Goal: Task Accomplishment & Management: Use online tool/utility

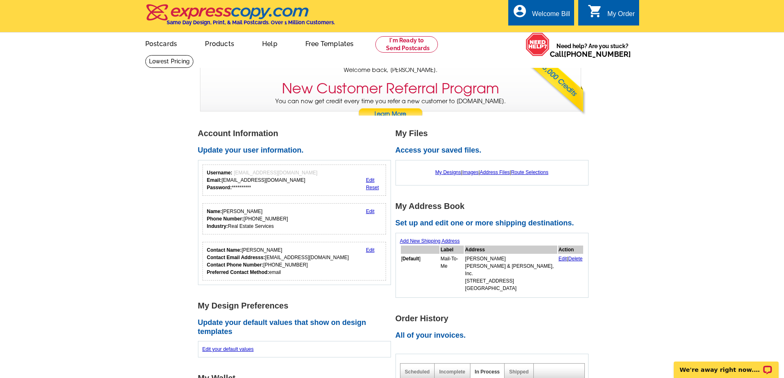
click at [373, 189] on link "Reset" at bounding box center [372, 188] width 13 height 6
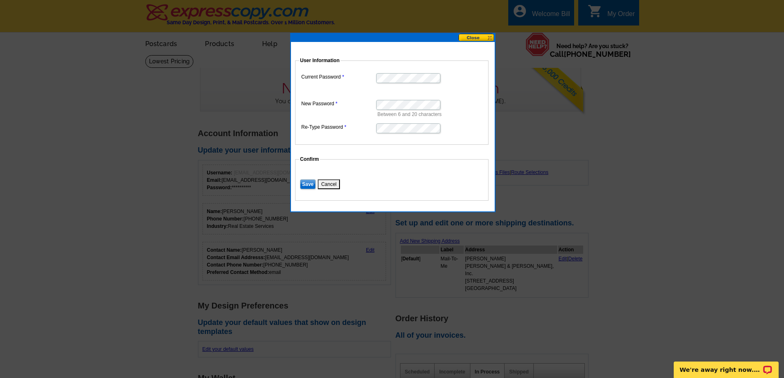
click at [331, 184] on button "Cancel" at bounding box center [329, 185] width 22 height 10
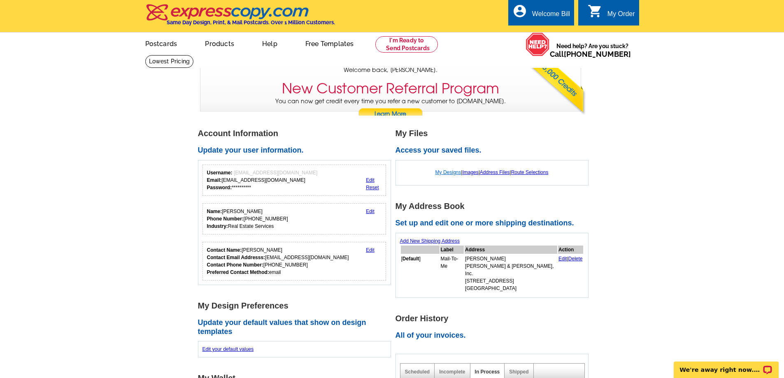
click at [440, 173] on link "My Designs" at bounding box center [449, 173] width 26 height 6
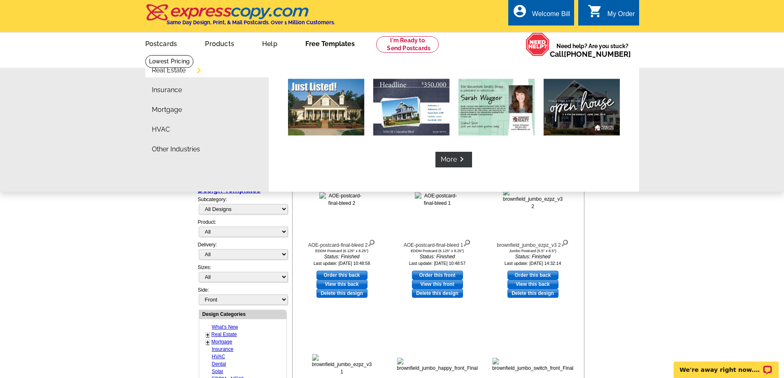
click at [339, 44] on link "Free Templates" at bounding box center [330, 42] width 76 height 19
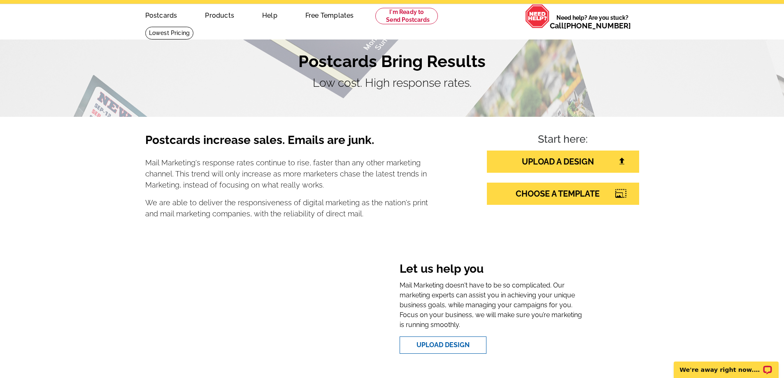
scroll to position [82, 0]
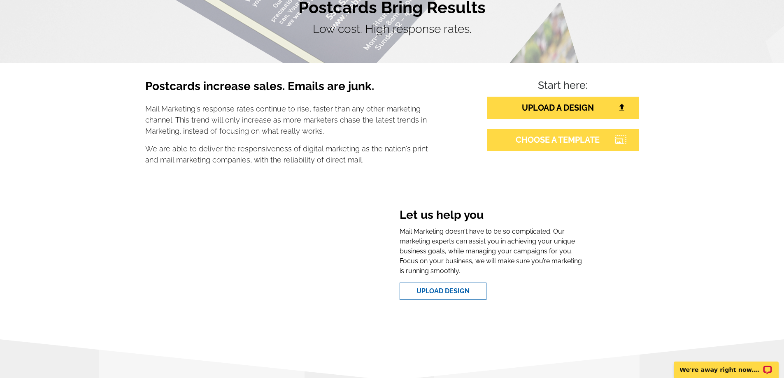
click at [576, 140] on link "CHOOSE A TEMPLATE" at bounding box center [563, 140] width 152 height 22
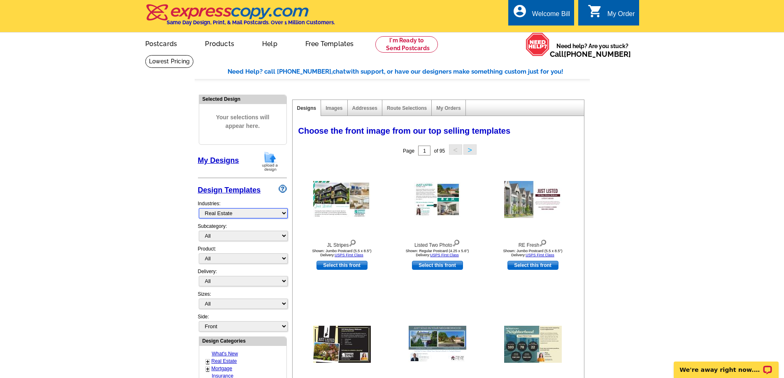
click at [285, 213] on select "What's New Real Estate Mortgage Insurance HVAC Dental Solar EDDM - NEW! Calenda…" at bounding box center [243, 213] width 89 height 10
click at [199, 209] on select "What's New Real Estate Mortgage Insurance HVAC Dental Solar EDDM - NEW! Calenda…" at bounding box center [243, 213] width 89 height 10
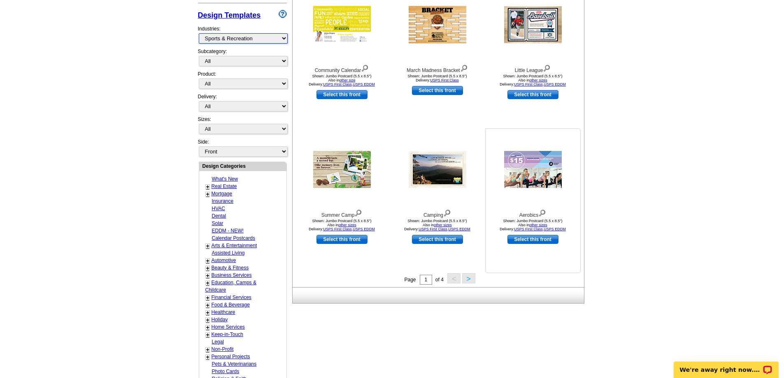
scroll to position [206, 0]
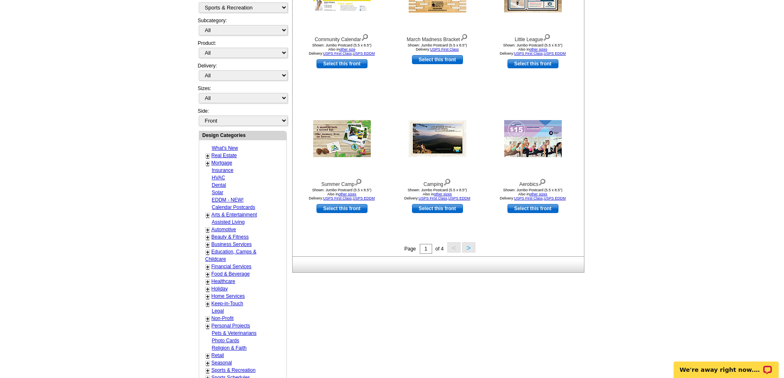
click at [470, 249] on button ">" at bounding box center [468, 248] width 13 height 10
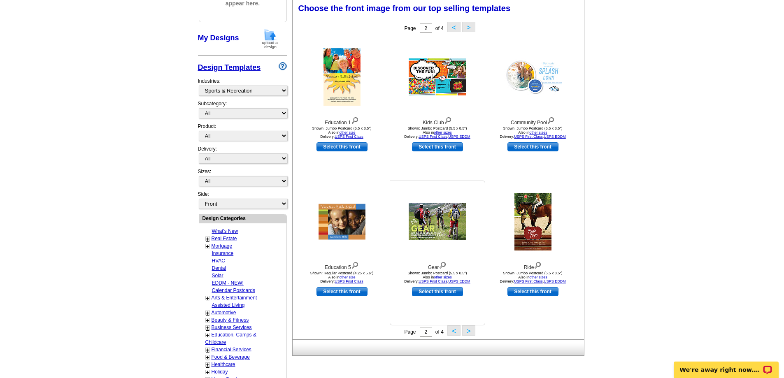
scroll to position [122, 0]
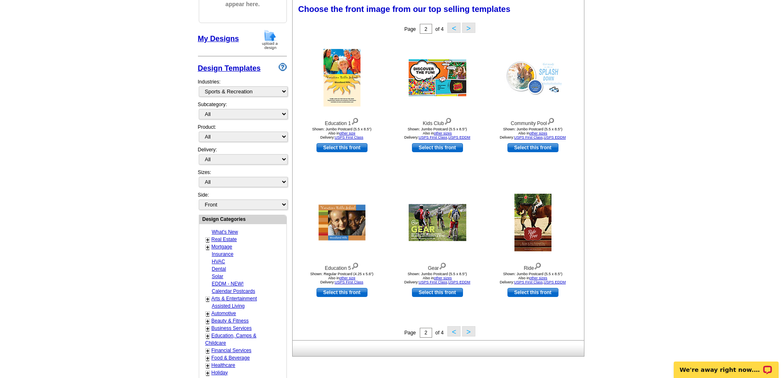
click at [471, 332] on button ">" at bounding box center [468, 332] width 13 height 10
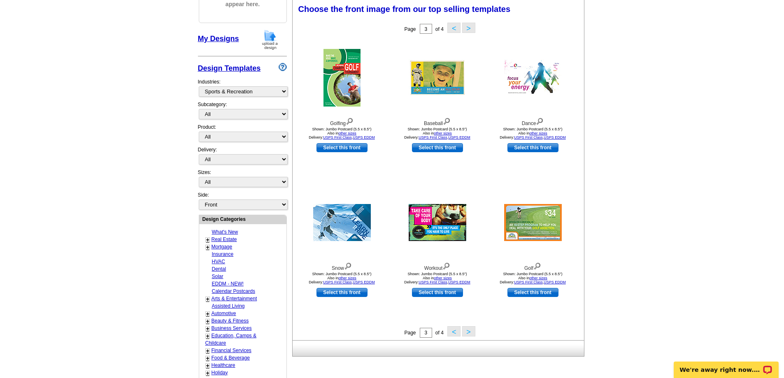
click at [471, 333] on button ">" at bounding box center [468, 332] width 13 height 10
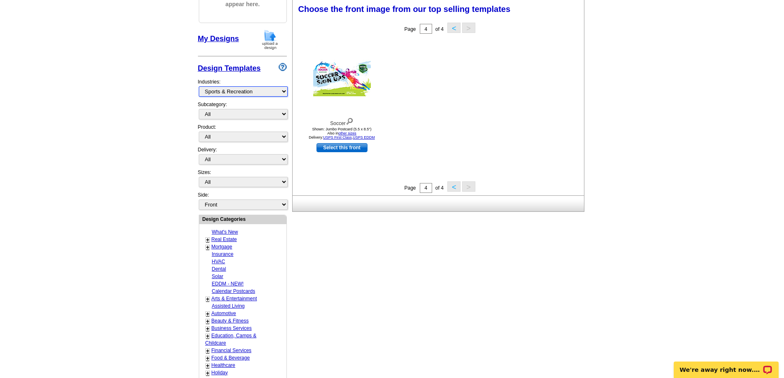
click at [283, 93] on select "What's New Real Estate Mortgage Insurance HVAC Dental Solar EDDM - NEW! Calenda…" at bounding box center [243, 91] width 89 height 10
click at [199, 87] on select "What's New Real Estate Mortgage Insurance HVAC Dental Solar EDDM - NEW! Calenda…" at bounding box center [243, 91] width 89 height 10
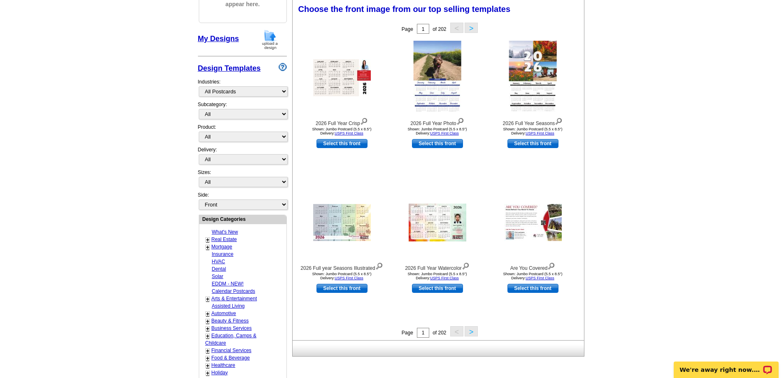
click at [207, 240] on link "+" at bounding box center [207, 240] width 3 height 7
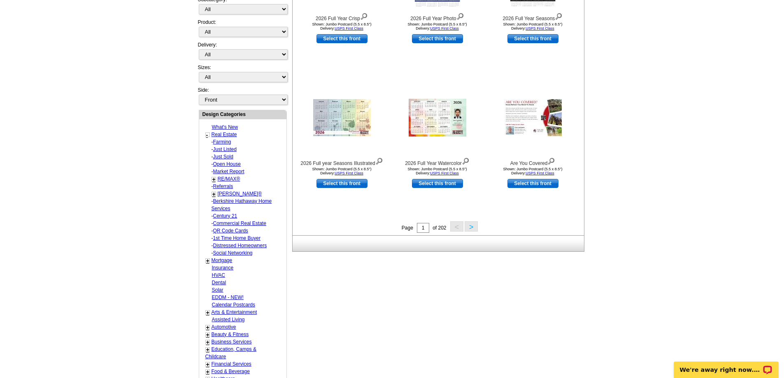
scroll to position [245, 0]
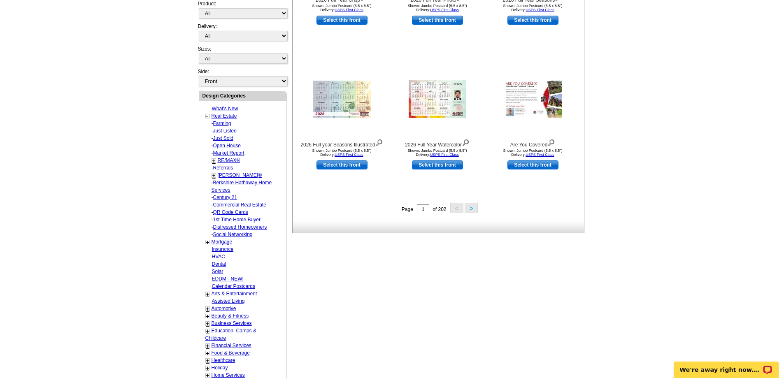
click at [230, 214] on link "QR Code Cards" at bounding box center [230, 213] width 35 height 6
select select "785"
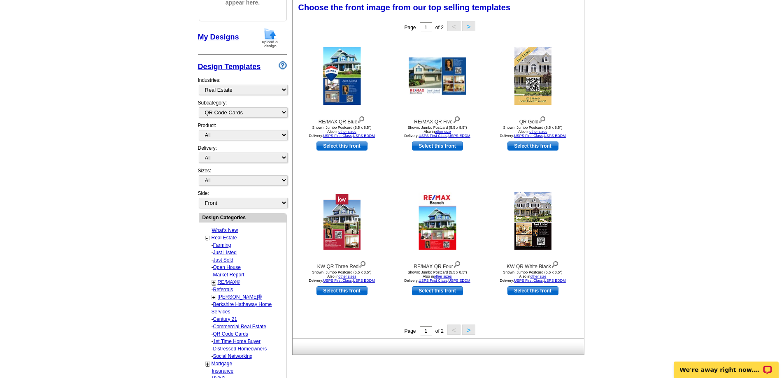
scroll to position [122, 0]
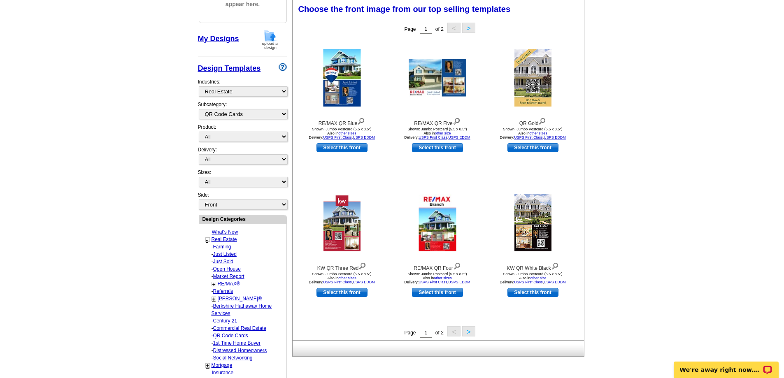
click at [471, 334] on button ">" at bounding box center [468, 332] width 13 height 10
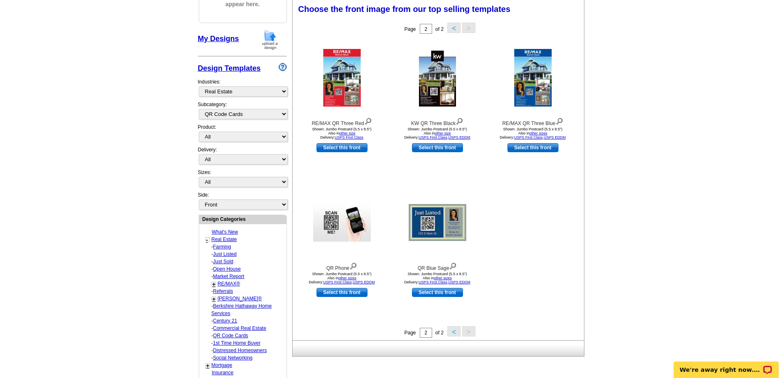
click at [453, 333] on button "<" at bounding box center [454, 332] width 13 height 10
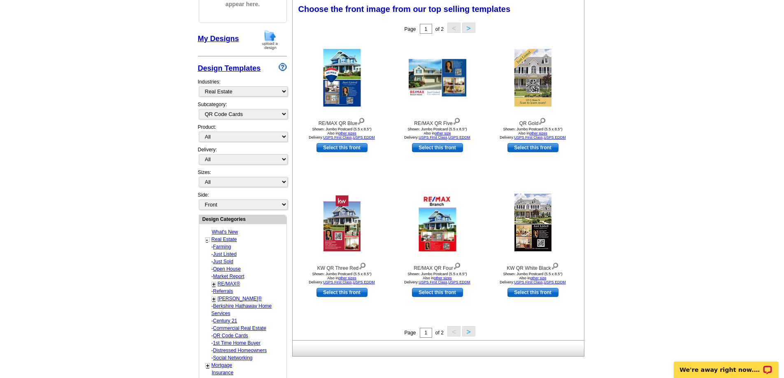
click at [226, 248] on link "Farming" at bounding box center [222, 247] width 18 height 6
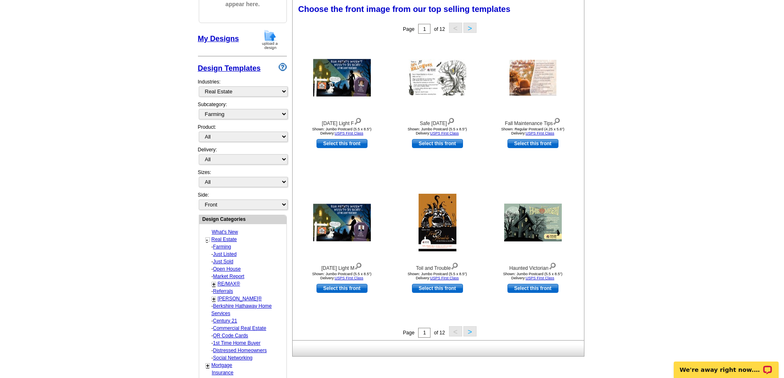
click at [225, 249] on link "Farming" at bounding box center [222, 247] width 18 height 6
click at [471, 332] on button ">" at bounding box center [470, 332] width 13 height 10
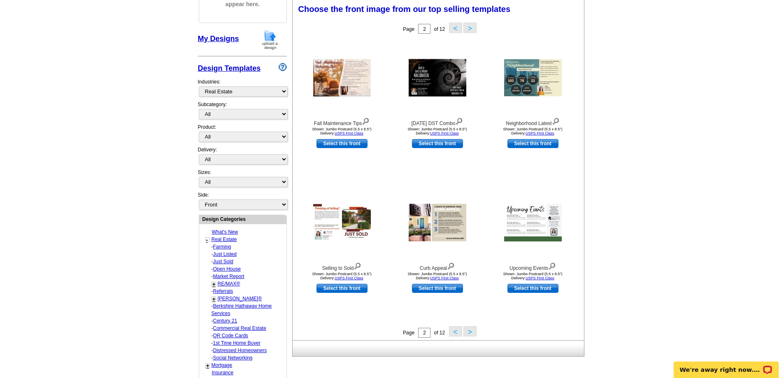
click at [469, 333] on button ">" at bounding box center [470, 332] width 13 height 10
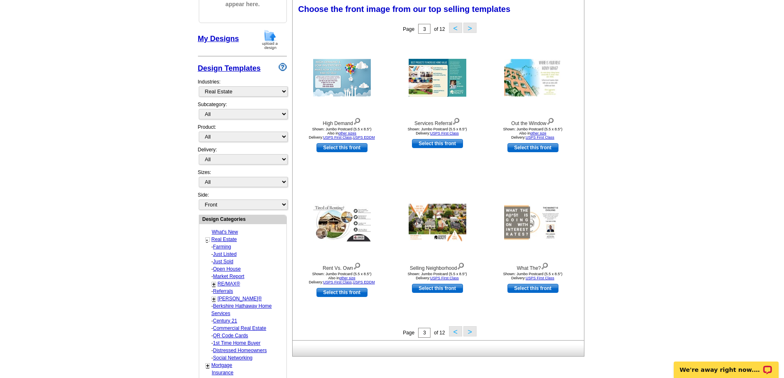
click at [466, 337] on button ">" at bounding box center [470, 332] width 13 height 10
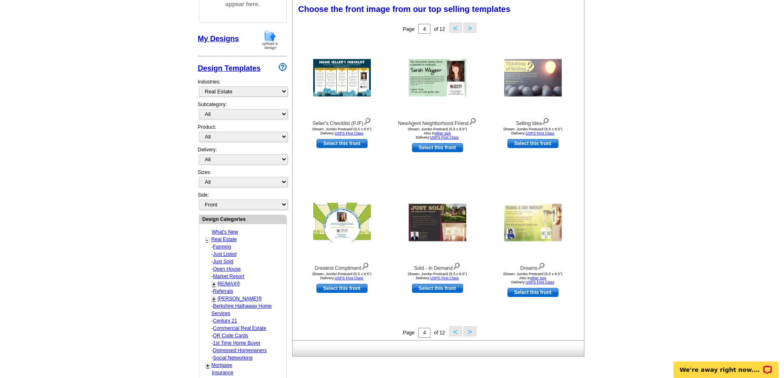
click at [469, 333] on button ">" at bounding box center [470, 332] width 13 height 10
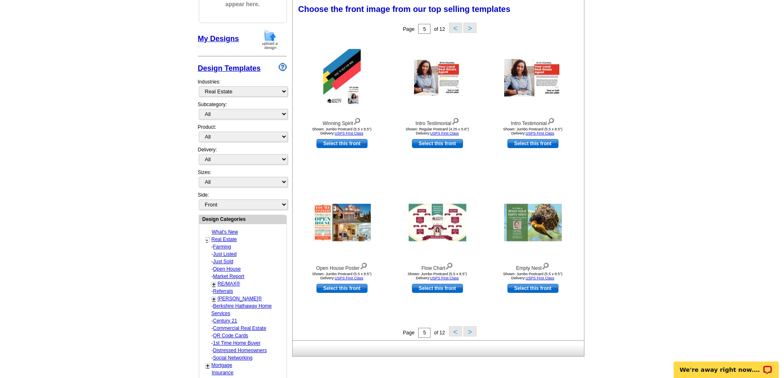
click at [469, 333] on button ">" at bounding box center [470, 332] width 13 height 10
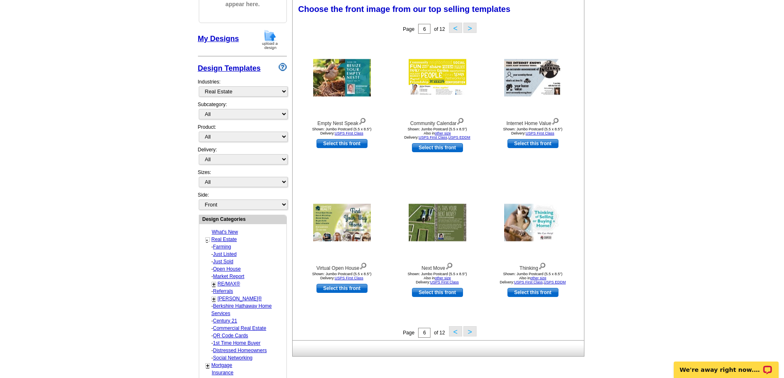
click at [471, 332] on button ">" at bounding box center [470, 332] width 13 height 10
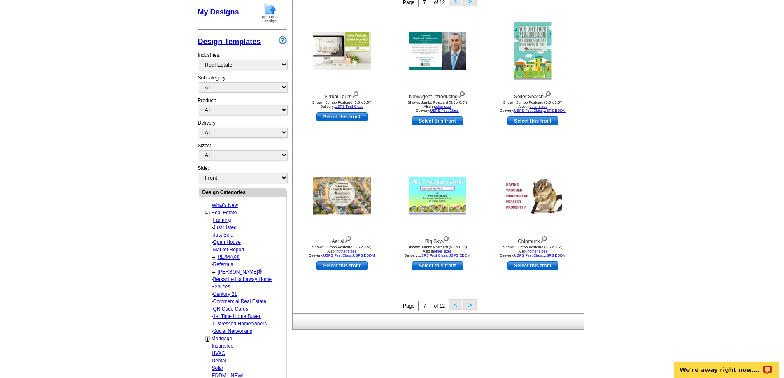
scroll to position [163, 0]
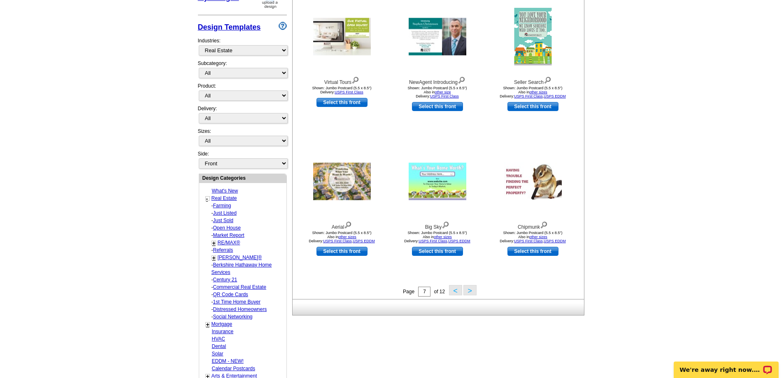
click at [250, 310] on link "Distressed Homeowners" at bounding box center [240, 310] width 54 height 6
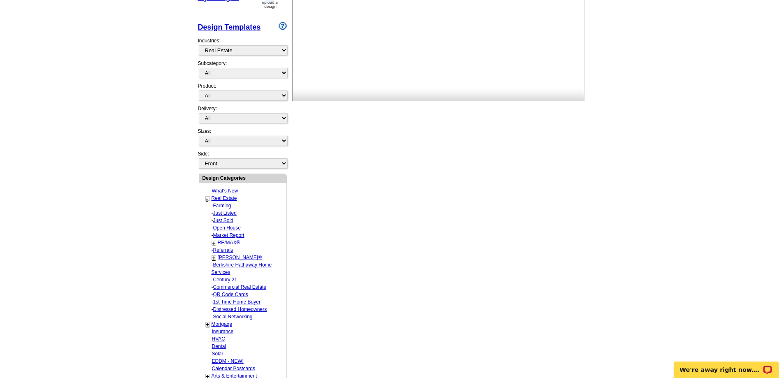
select select "787"
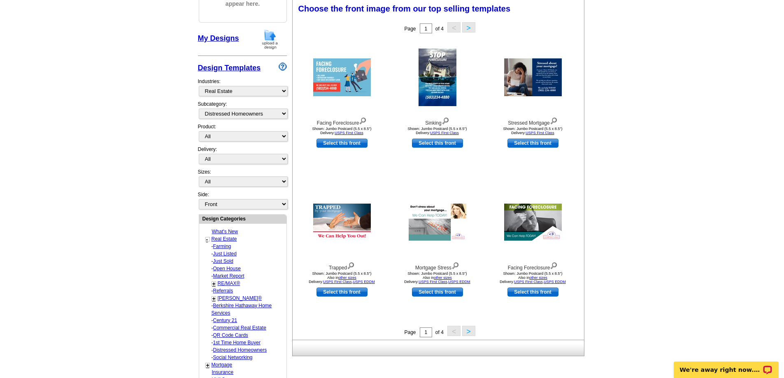
scroll to position [122, 0]
click at [469, 335] on button ">" at bounding box center [468, 332] width 13 height 10
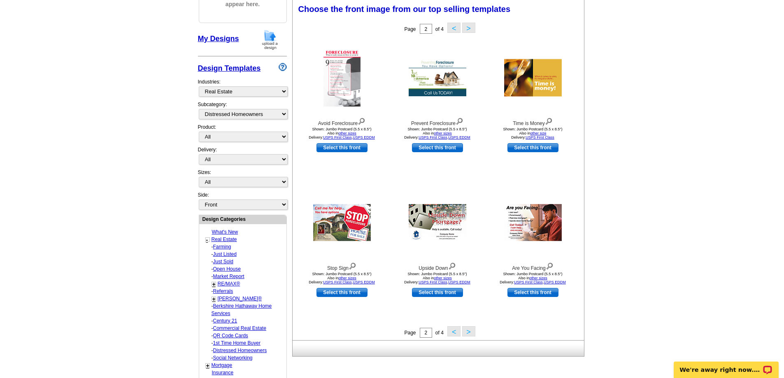
click at [467, 334] on button ">" at bounding box center [468, 332] width 13 height 10
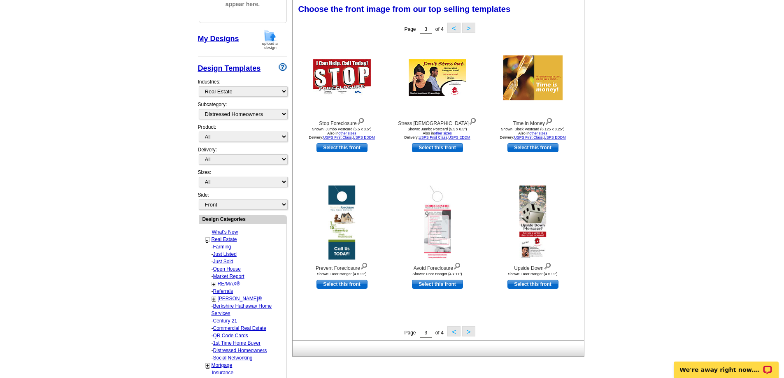
click at [467, 334] on button ">" at bounding box center [468, 332] width 13 height 10
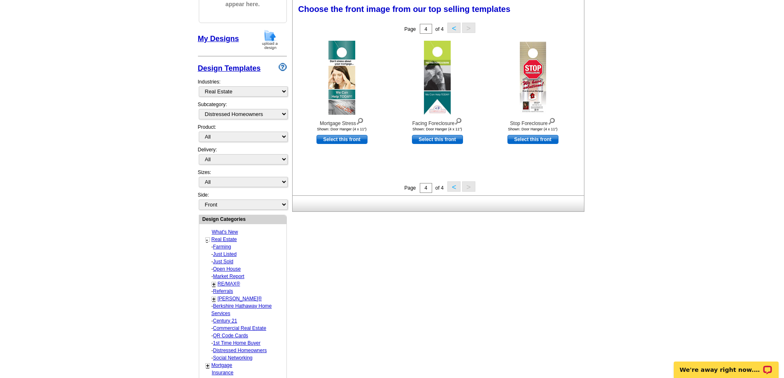
click at [228, 232] on link "What's New" at bounding box center [225, 232] width 26 height 6
select select "831"
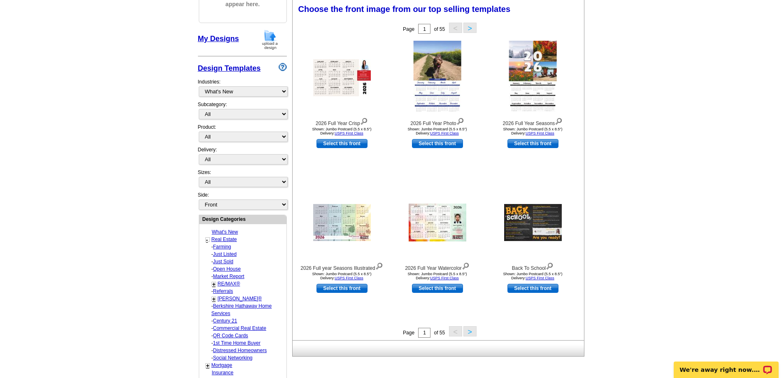
click at [472, 333] on button ">" at bounding box center [470, 332] width 13 height 10
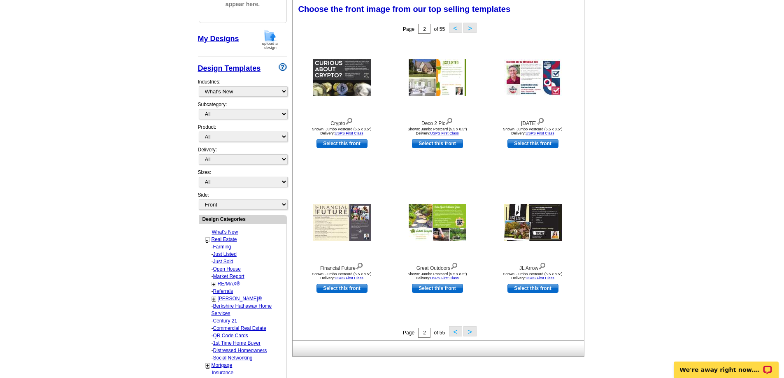
click at [472, 333] on button ">" at bounding box center [470, 332] width 13 height 10
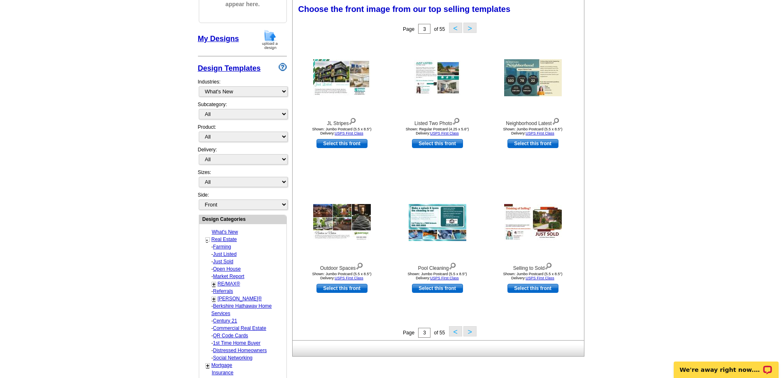
click at [471, 334] on button ">" at bounding box center [470, 332] width 13 height 10
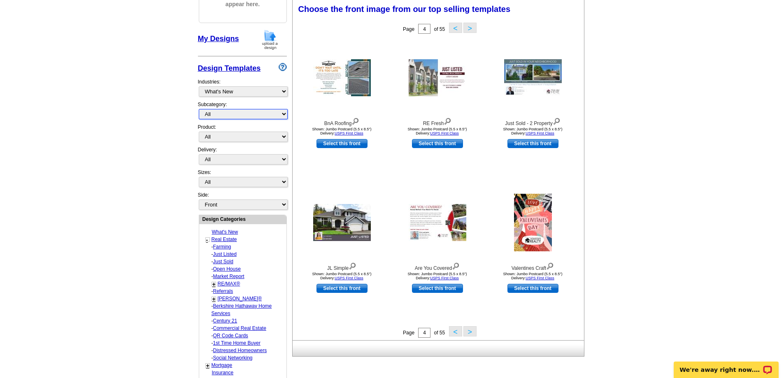
click at [285, 114] on select "All" at bounding box center [243, 114] width 89 height 10
click at [284, 160] on select "All First Class Mail Shipped to Me EDDM Save 66% on Postage" at bounding box center [243, 159] width 89 height 10
select select "4"
click at [199, 155] on select "All First Class Mail Shipped to Me EDDM Save 66% on Postage" at bounding box center [243, 159] width 89 height 10
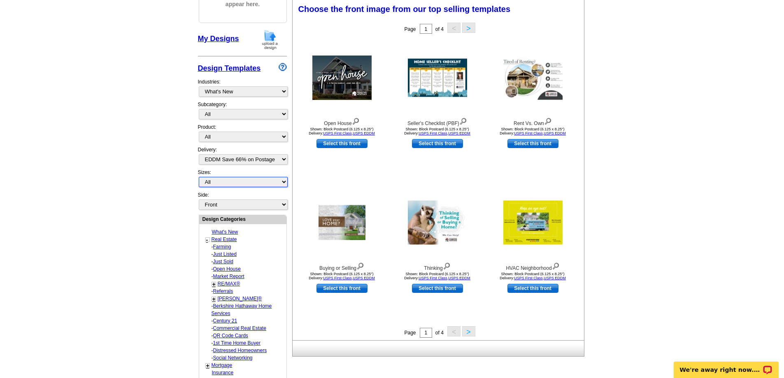
click at [284, 184] on select "All Jumbo Postcard (5.5" x 8.5") Regular Postcard (4.25" x 5.6") Panoramic Post…" at bounding box center [243, 182] width 89 height 10
select select "2"
click at [199, 177] on select "All Jumbo Postcard (5.5" x 8.5") Regular Postcard (4.25" x 5.6") Panoramic Post…" at bounding box center [243, 182] width 89 height 10
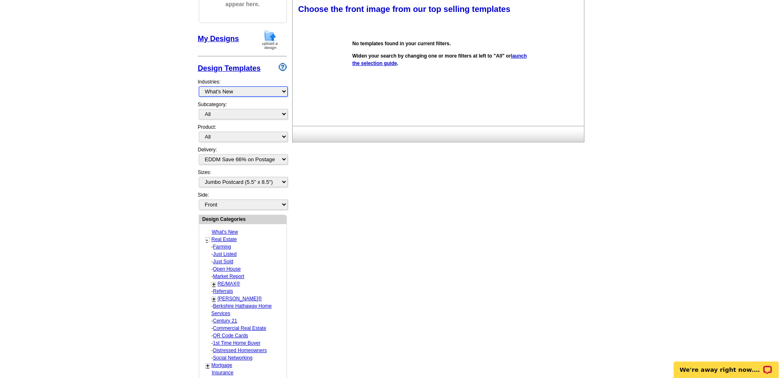
click at [282, 93] on select "What's New Real Estate Mortgage Insurance HVAC Dental Solar EDDM - NEW! Calenda…" at bounding box center [243, 91] width 89 height 10
select select "712"
click at [199, 87] on select "What's New Real Estate Mortgage Insurance HVAC Dental Solar EDDM - NEW! Calenda…" at bounding box center [243, 91] width 89 height 10
click at [284, 183] on select "All Jumbo Postcard (5.5" x 8.5") Regular Postcard (4.25" x 5.6") Panoramic Post…" at bounding box center [243, 182] width 89 height 10
select select "14"
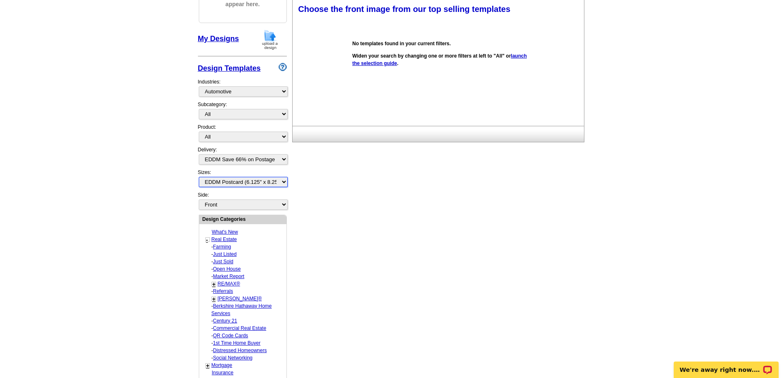
click at [199, 177] on select "All Jumbo Postcard (5.5" x 8.5") Regular Postcard (4.25" x 5.6") Panoramic Post…" at bounding box center [243, 182] width 89 height 10
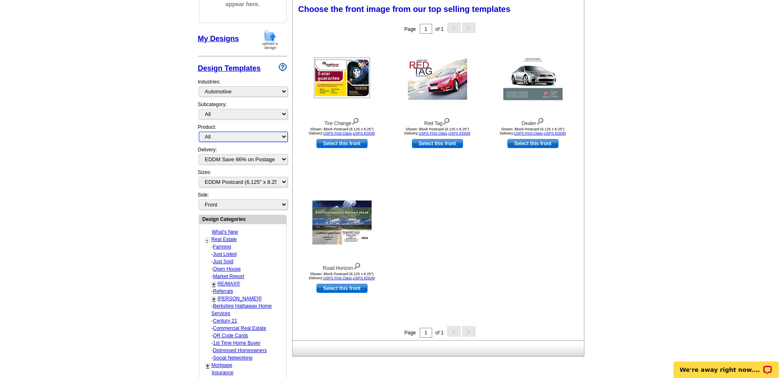
click at [285, 138] on select "All Postcards Letters and flyers Business Cards Door Hangers Greeting Cards" at bounding box center [243, 137] width 89 height 10
select select "1"
click at [199, 132] on select "All Postcards Letters and flyers Business Cards Door Hangers Greeting Cards" at bounding box center [243, 137] width 89 height 10
select select
click at [285, 114] on select "All Detailing & Washing Sales & Coupons Service" at bounding box center [243, 114] width 89 height 10
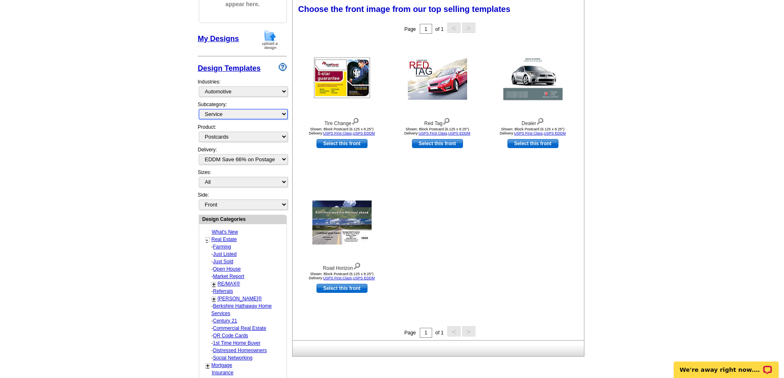
click at [199, 110] on select "All Detailing & Washing Sales & Coupons Service" at bounding box center [243, 114] width 89 height 10
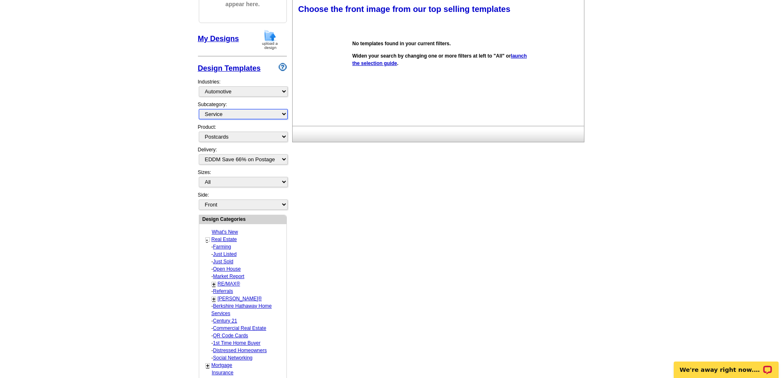
click at [283, 114] on select "All Detailing & Washing Sales & Coupons Service" at bounding box center [243, 114] width 89 height 10
click at [199, 110] on select "All Detailing & Washing Sales & Coupons Service" at bounding box center [243, 114] width 89 height 10
click at [283, 115] on select "All Detailing & Washing Sales & Coupons Service" at bounding box center [243, 114] width 89 height 10
select select "712"
click at [199, 110] on select "All Detailing & Washing Sales & Coupons Service" at bounding box center [243, 114] width 89 height 10
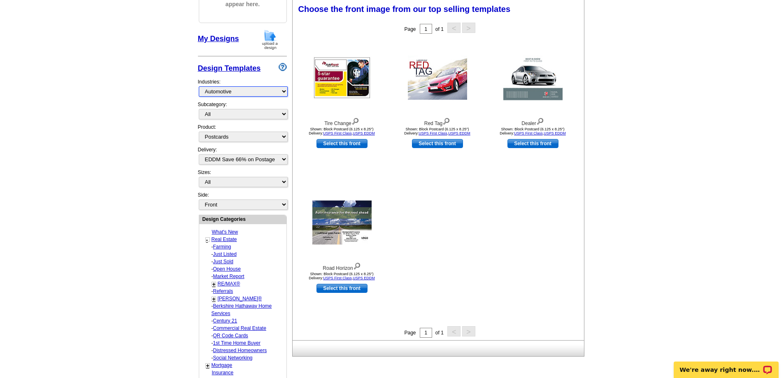
click at [284, 90] on select "What's New Real Estate Mortgage Insurance HVAC Dental Solar EDDM - NEW! Calenda…" at bounding box center [243, 91] width 89 height 10
select select "724"
click at [199, 87] on select "What's New Real Estate Mortgage Insurance HVAC Dental Solar EDDM - NEW! Calenda…" at bounding box center [243, 91] width 89 height 10
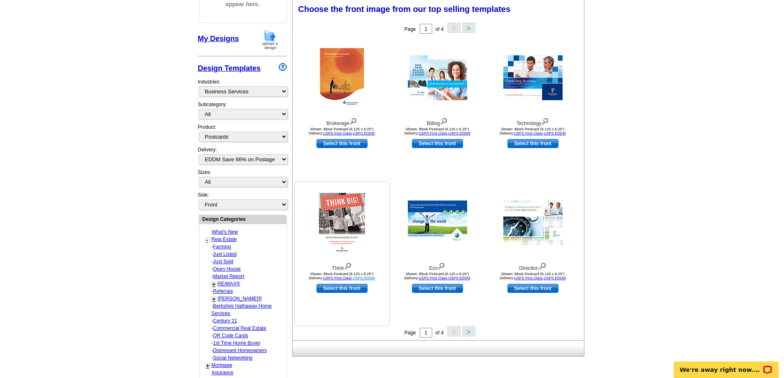
click at [371, 278] on link "USPS EDDM" at bounding box center [364, 278] width 22 height 4
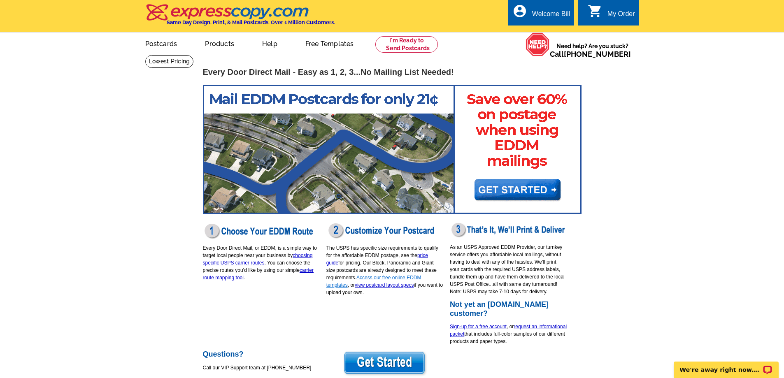
click at [376, 279] on link "Access our free online EDDM templates" at bounding box center [374, 281] width 95 height 13
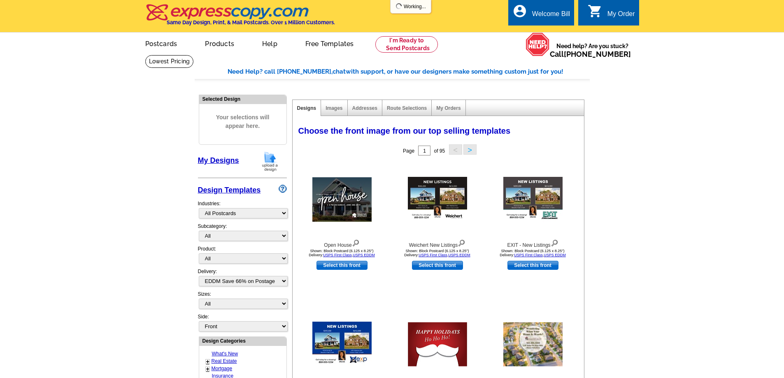
select select "971"
select select "4"
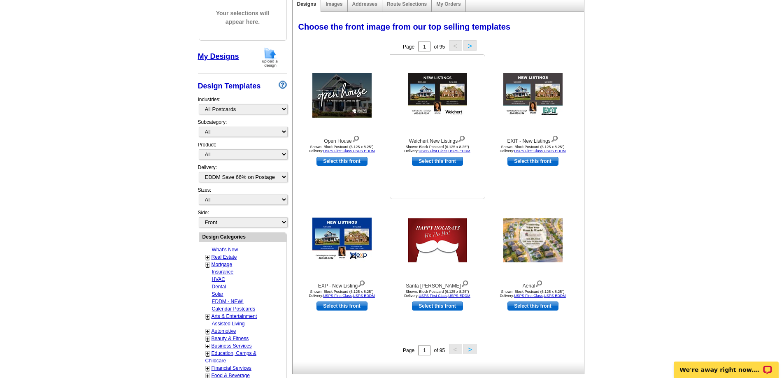
scroll to position [124, 0]
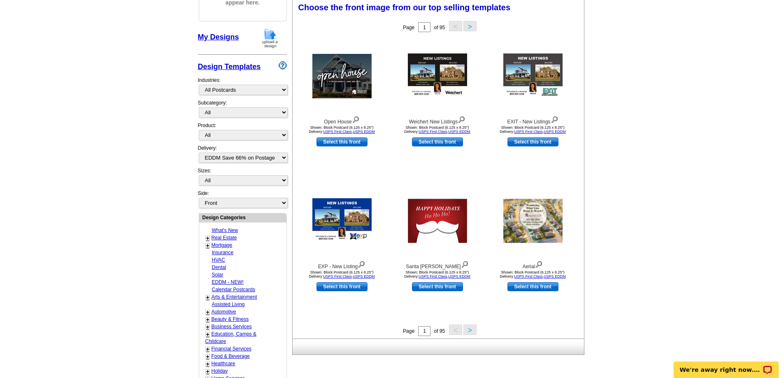
click at [470, 334] on button ">" at bounding box center [470, 330] width 13 height 10
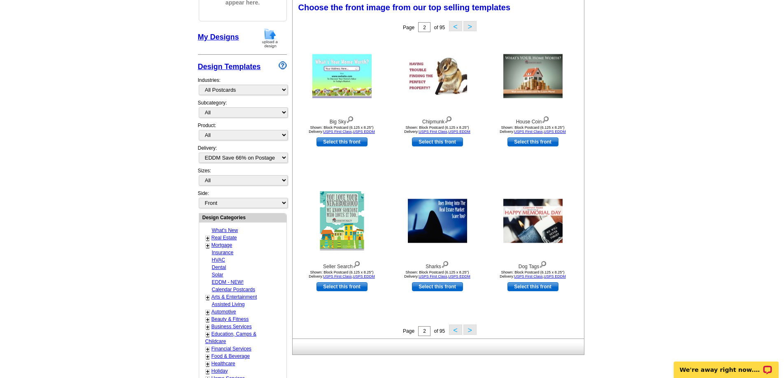
click at [470, 334] on button ">" at bounding box center [470, 330] width 13 height 10
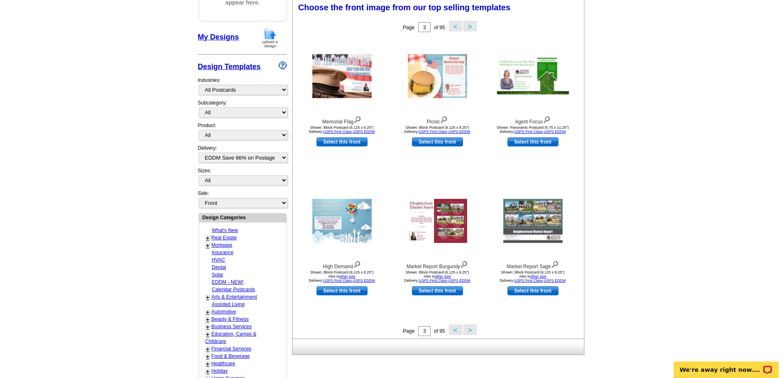
click at [470, 334] on button ">" at bounding box center [470, 330] width 13 height 10
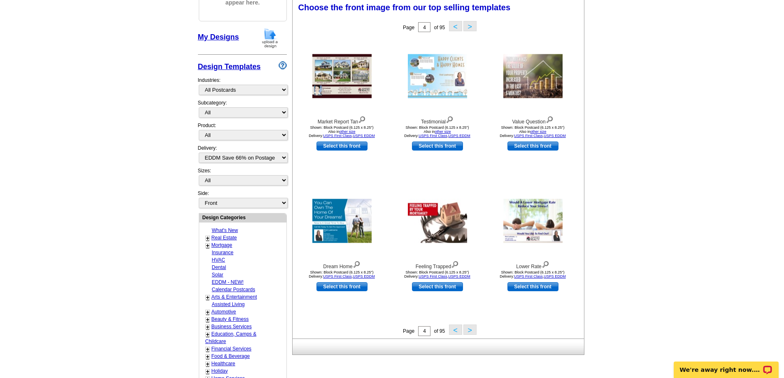
click at [470, 334] on button ">" at bounding box center [470, 330] width 13 height 10
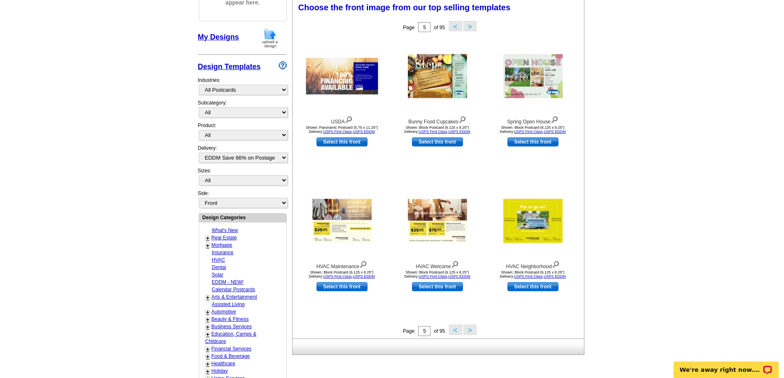
click at [471, 330] on button ">" at bounding box center [470, 330] width 13 height 10
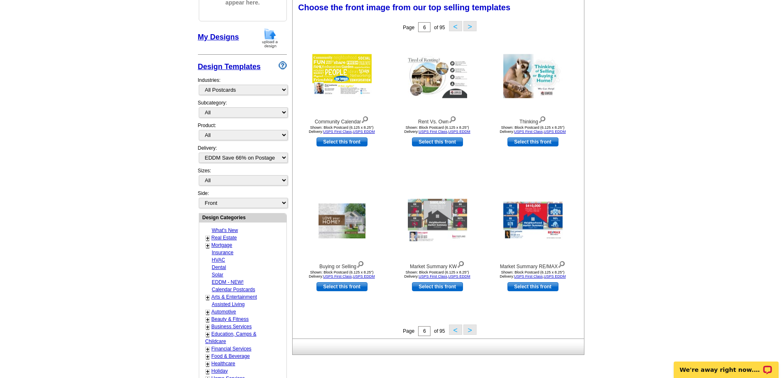
click at [470, 330] on button ">" at bounding box center [470, 330] width 13 height 10
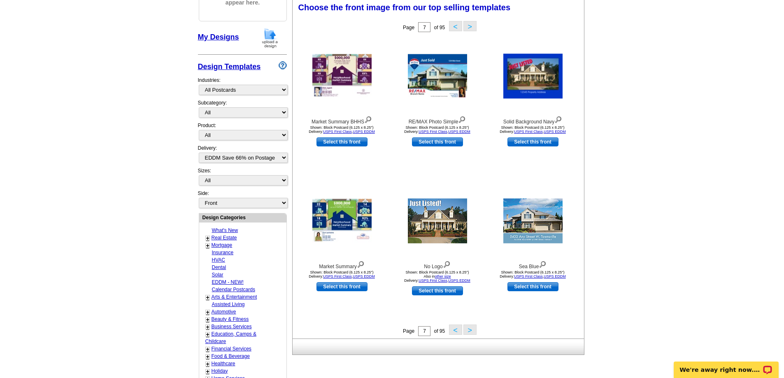
click at [470, 330] on button ">" at bounding box center [470, 330] width 13 height 10
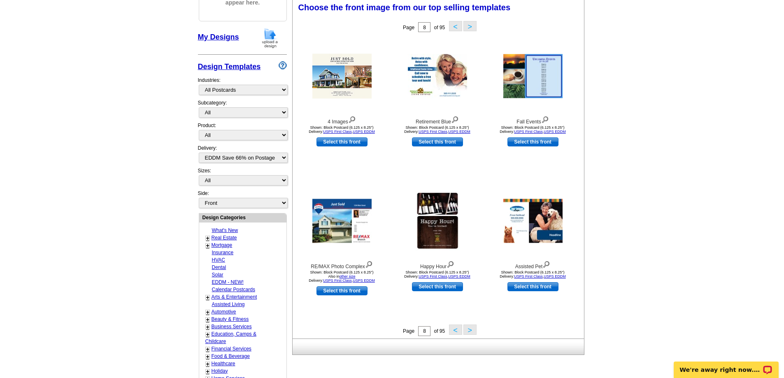
click at [470, 331] on button ">" at bounding box center [470, 330] width 13 height 10
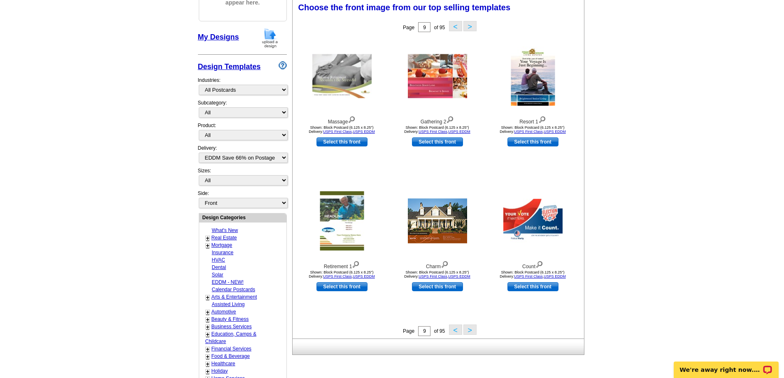
click at [469, 332] on button ">" at bounding box center [470, 330] width 13 height 10
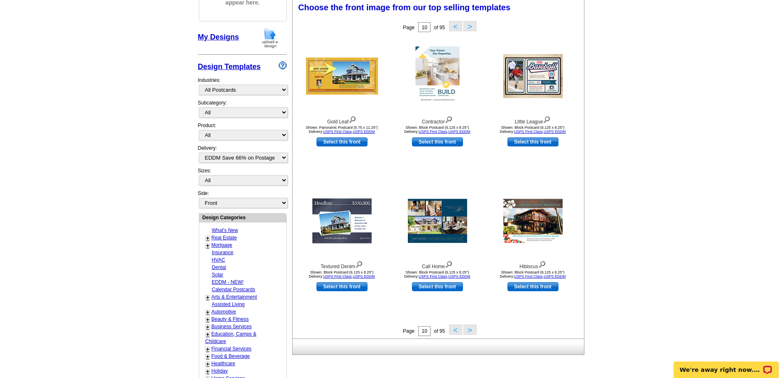
click at [471, 333] on button ">" at bounding box center [470, 330] width 13 height 10
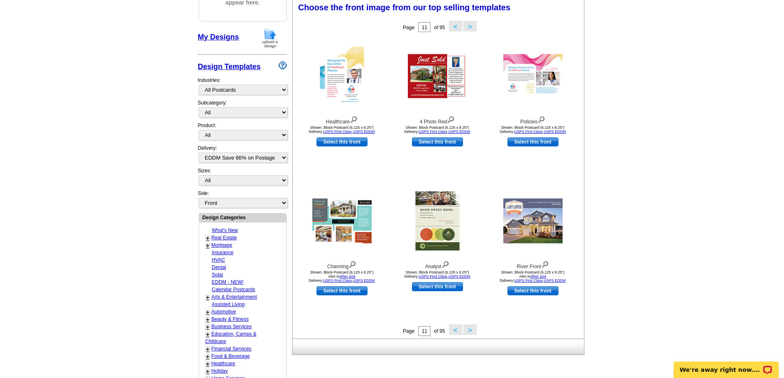
click at [470, 333] on button ">" at bounding box center [470, 330] width 13 height 10
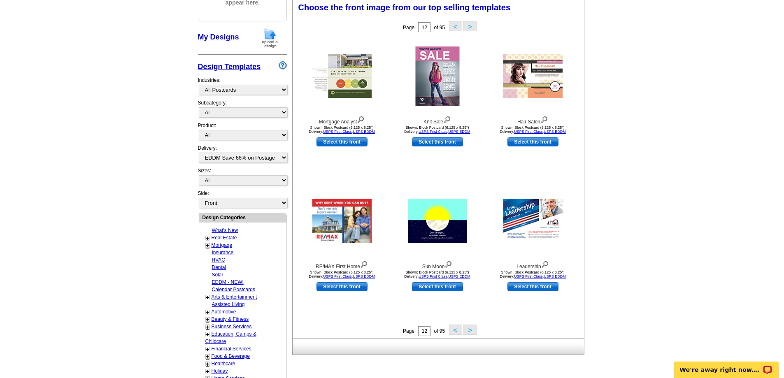
click at [468, 335] on button ">" at bounding box center [470, 330] width 13 height 10
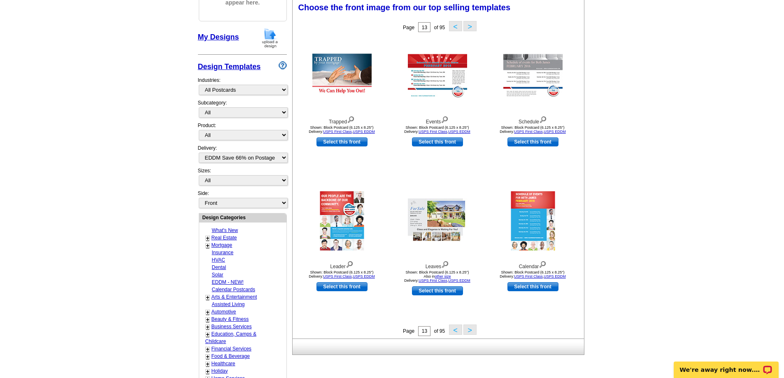
click at [470, 331] on button ">" at bounding box center [470, 330] width 13 height 10
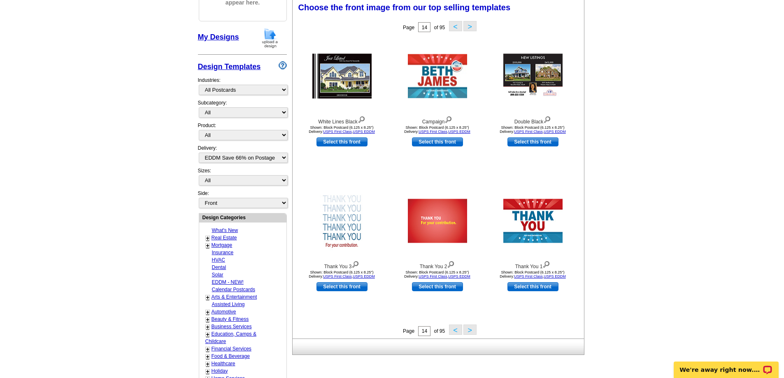
click at [471, 329] on button ">" at bounding box center [470, 330] width 13 height 10
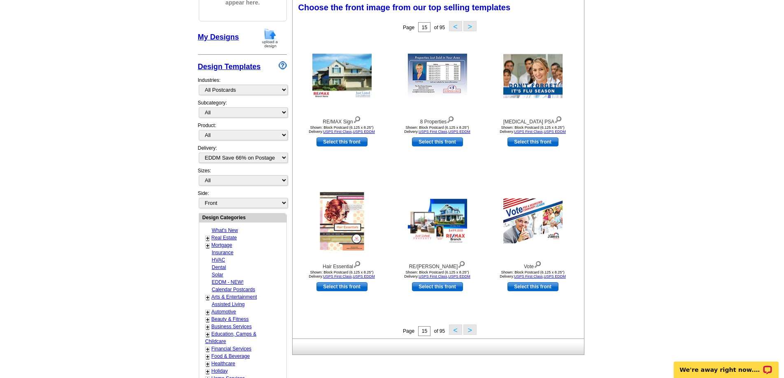
click at [470, 330] on button ">" at bounding box center [470, 330] width 13 height 10
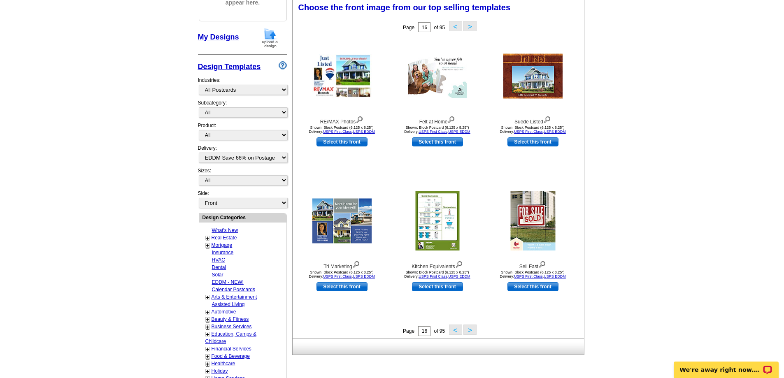
click at [469, 334] on button ">" at bounding box center [470, 330] width 13 height 10
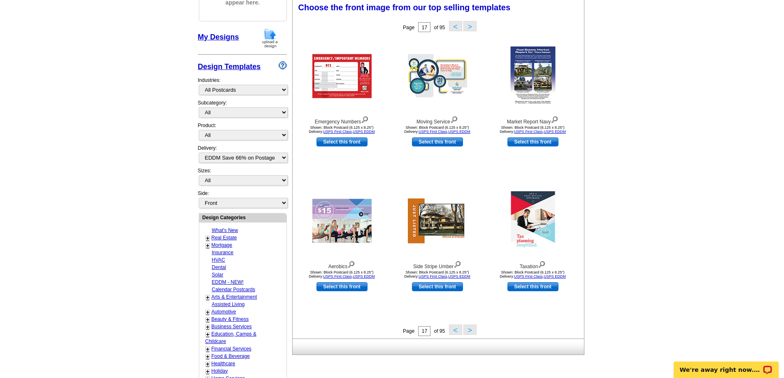
click at [469, 334] on button ">" at bounding box center [470, 330] width 13 height 10
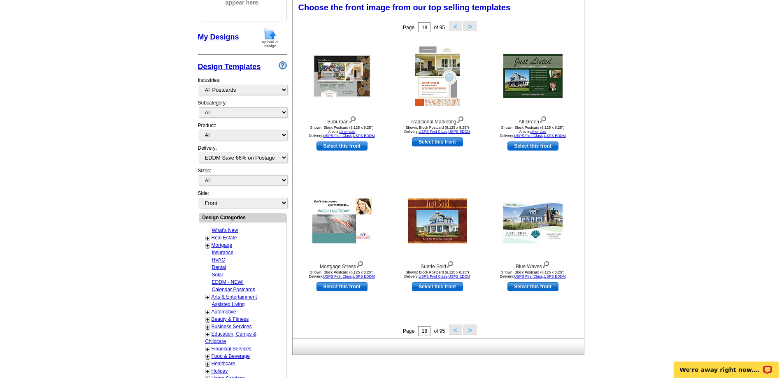
click at [469, 334] on button ">" at bounding box center [470, 330] width 13 height 10
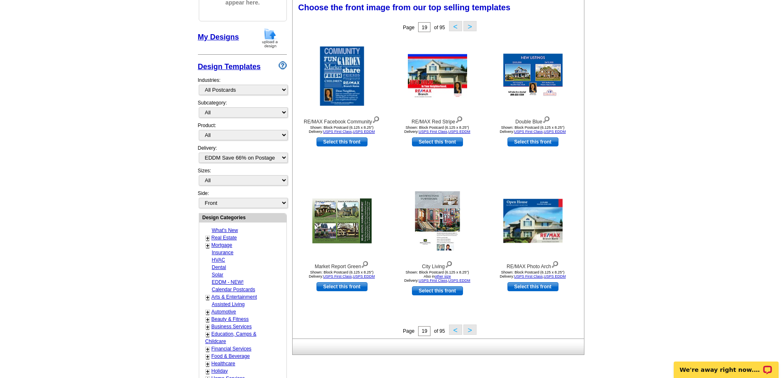
click at [470, 333] on button ">" at bounding box center [470, 330] width 13 height 10
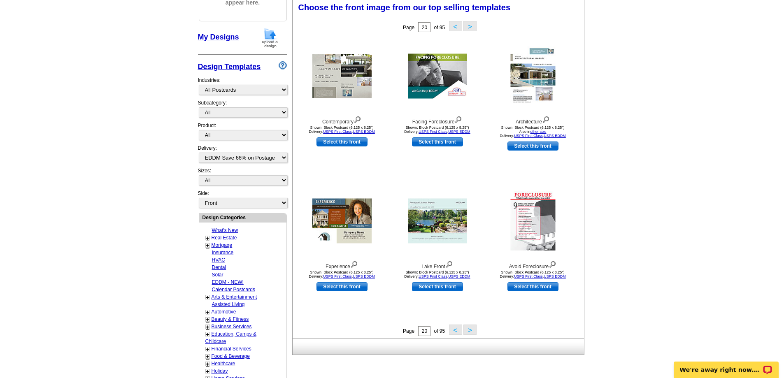
click at [470, 333] on button ">" at bounding box center [470, 330] width 13 height 10
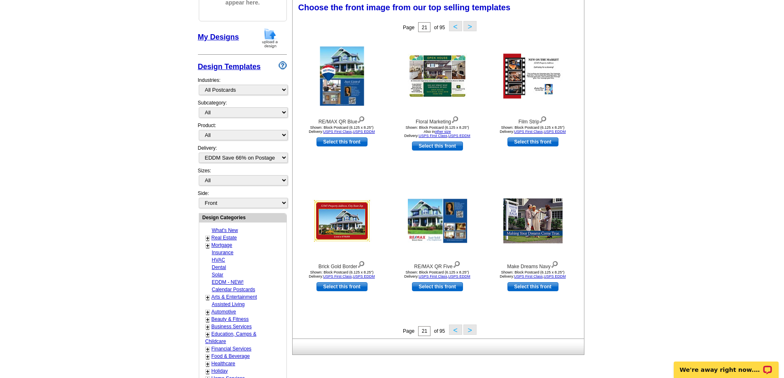
click at [474, 331] on button ">" at bounding box center [470, 330] width 13 height 10
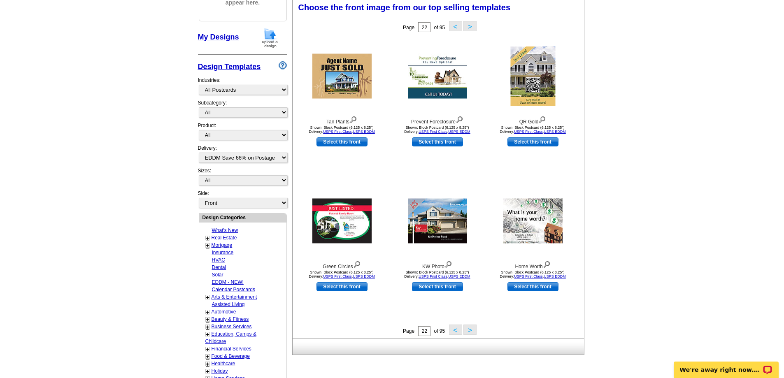
click at [468, 330] on button ">" at bounding box center [470, 330] width 13 height 10
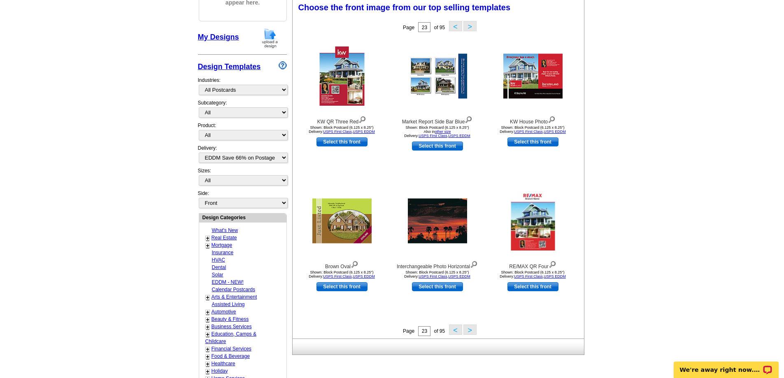
click at [468, 330] on button ">" at bounding box center [470, 330] width 13 height 10
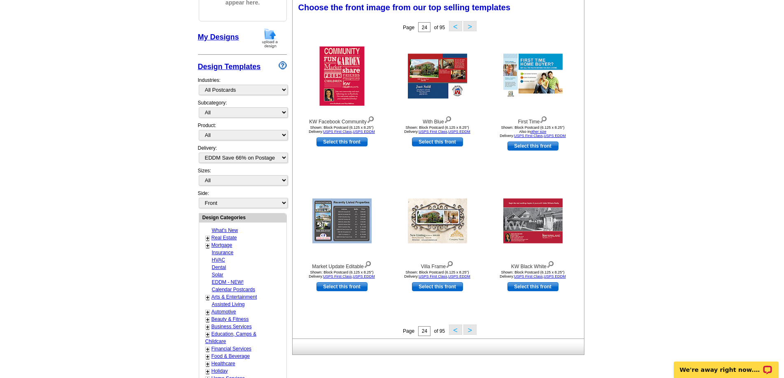
click at [468, 330] on button ">" at bounding box center [470, 330] width 13 height 10
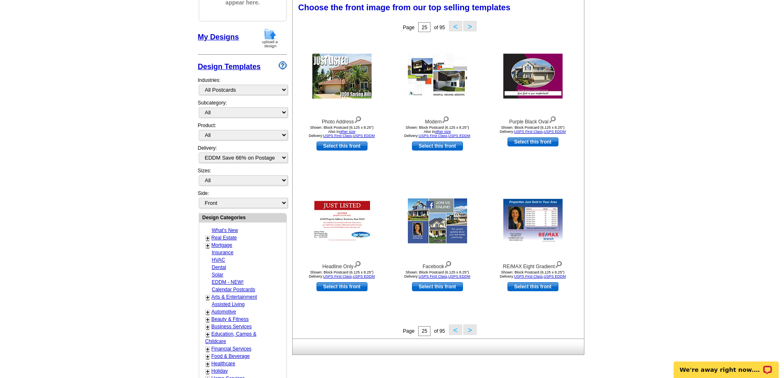
click at [468, 330] on button ">" at bounding box center [470, 330] width 13 height 10
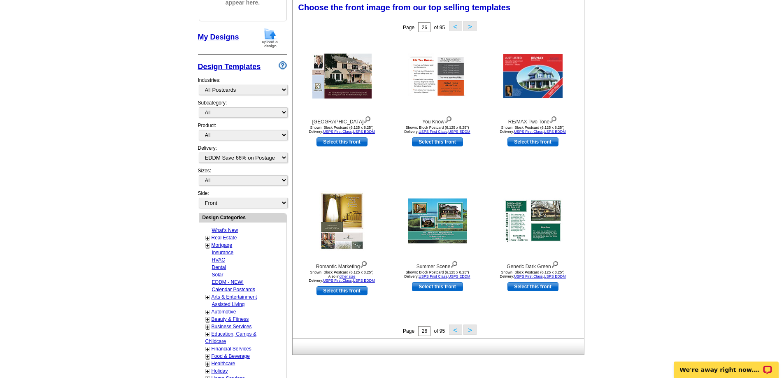
click at [468, 330] on button ">" at bounding box center [470, 330] width 13 height 10
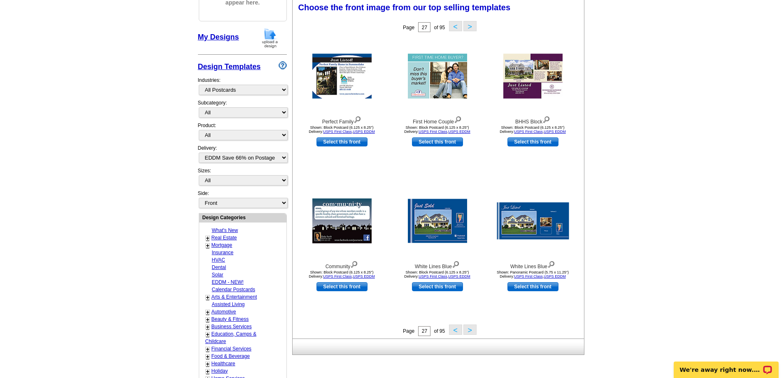
click at [468, 330] on button ">" at bounding box center [470, 330] width 13 height 10
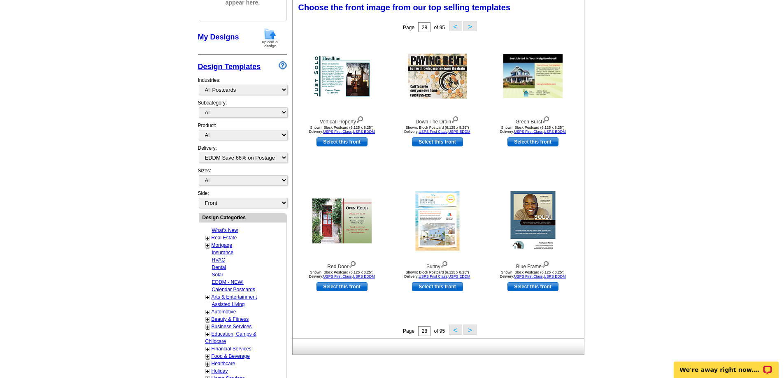
click at [467, 330] on button ">" at bounding box center [470, 330] width 13 height 10
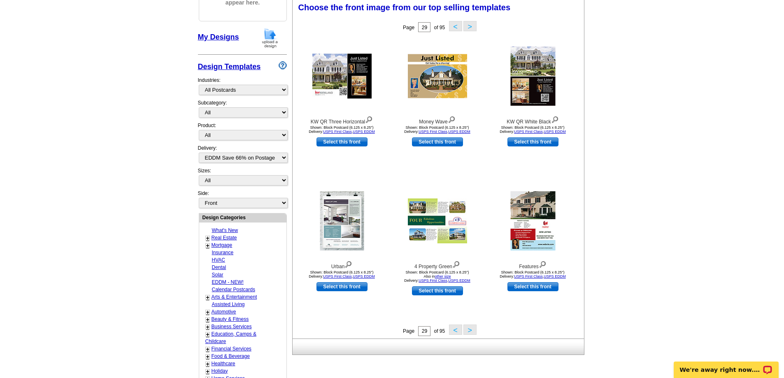
click at [467, 330] on button ">" at bounding box center [470, 330] width 13 height 10
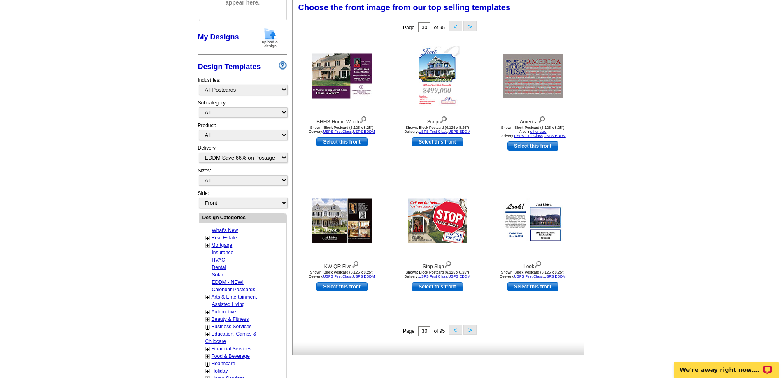
click at [470, 335] on button ">" at bounding box center [470, 330] width 13 height 10
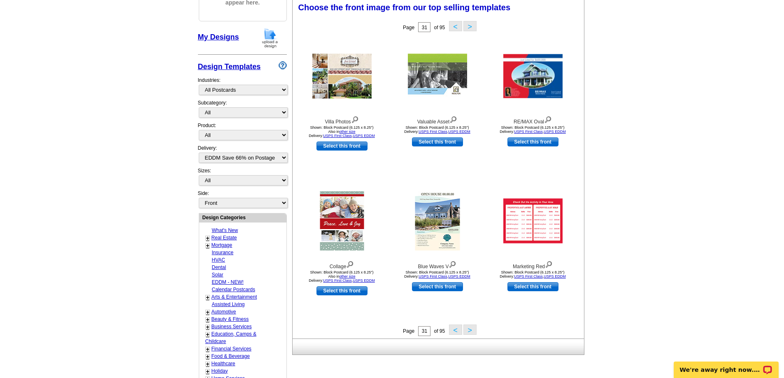
click at [470, 335] on button ">" at bounding box center [470, 330] width 13 height 10
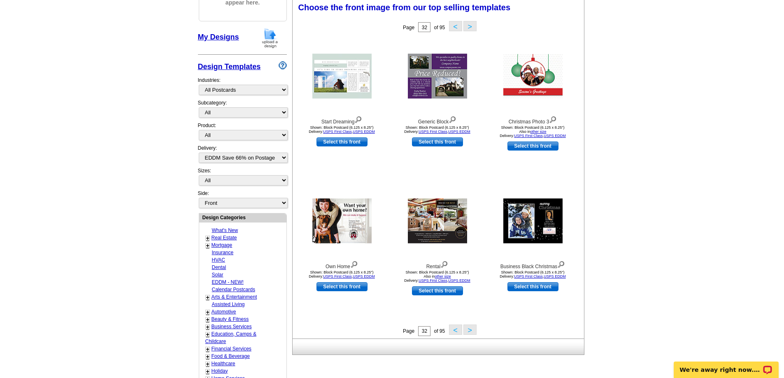
click at [471, 331] on button ">" at bounding box center [470, 330] width 13 height 10
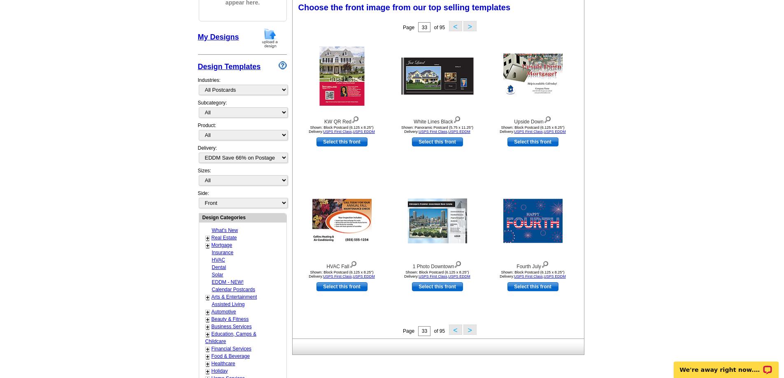
click at [471, 332] on button ">" at bounding box center [470, 330] width 13 height 10
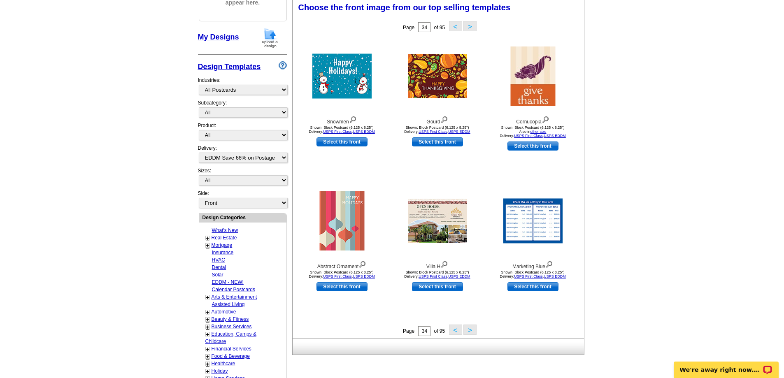
click at [471, 332] on button ">" at bounding box center [470, 330] width 13 height 10
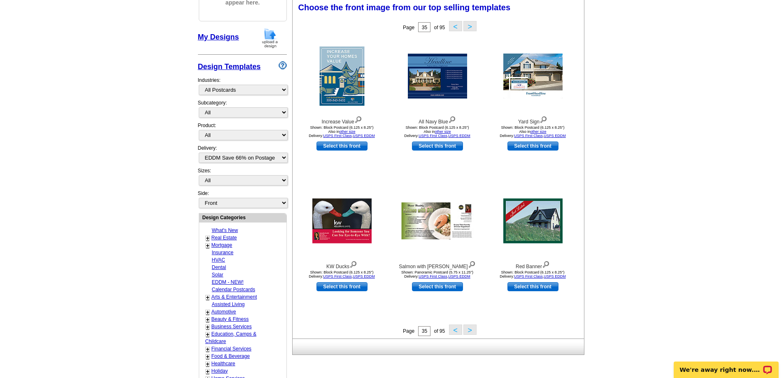
click at [466, 338] on div "Choose the front image from our top selling templates Select one of the templat…" at bounding box center [440, 168] width 295 height 341
click at [472, 333] on button ">" at bounding box center [470, 330] width 13 height 10
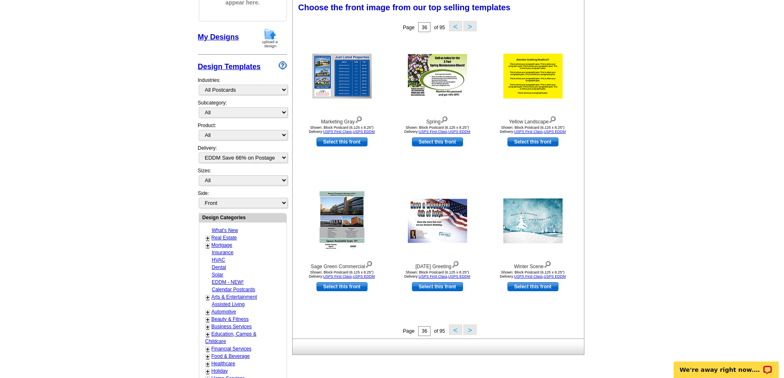
click at [470, 331] on button ">" at bounding box center [470, 330] width 13 height 10
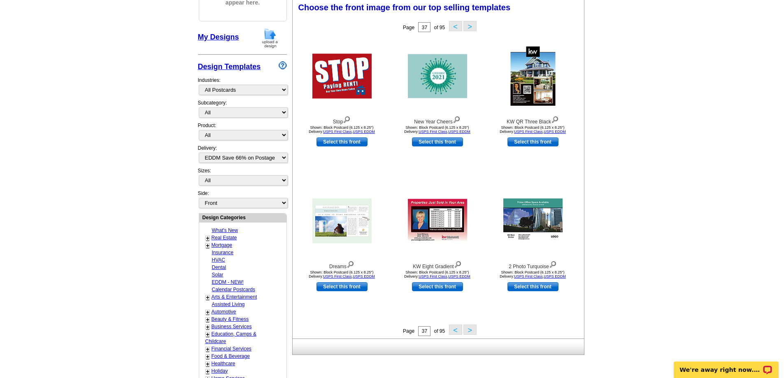
click at [464, 329] on button ">" at bounding box center [470, 330] width 13 height 10
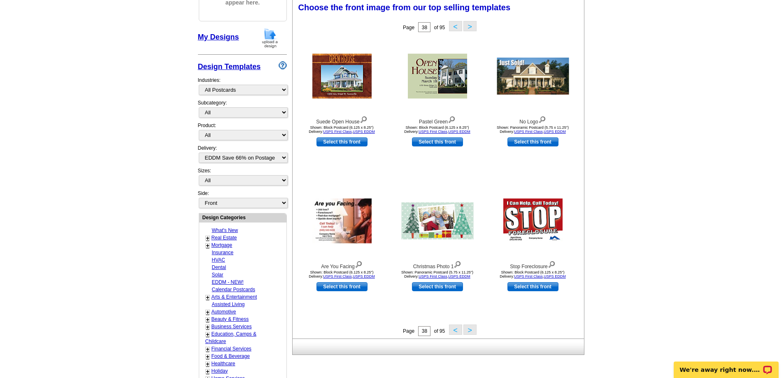
click at [468, 331] on button ">" at bounding box center [470, 330] width 13 height 10
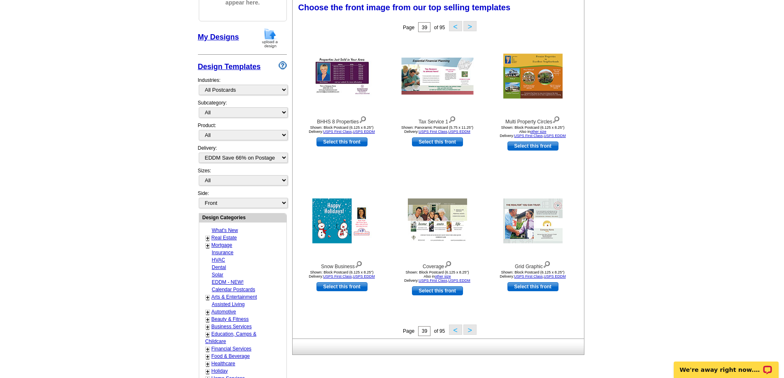
click at [472, 331] on button ">" at bounding box center [470, 330] width 13 height 10
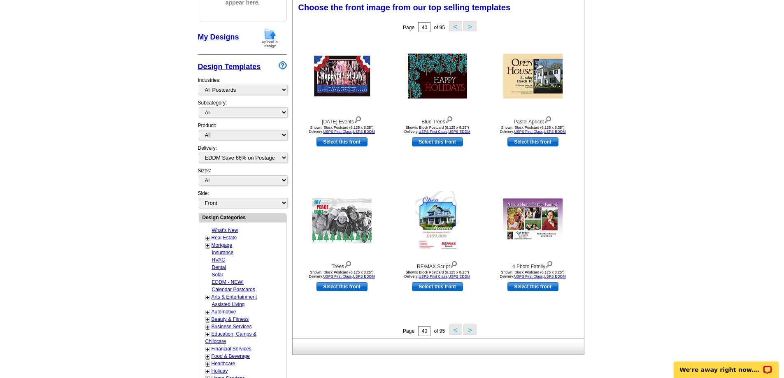
click at [472, 341] on div at bounding box center [438, 347] width 292 height 16
click at [469, 331] on button ">" at bounding box center [470, 330] width 13 height 10
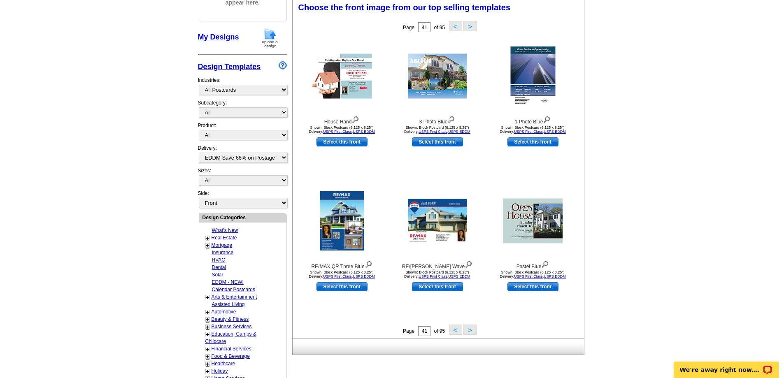
click at [471, 334] on button ">" at bounding box center [470, 330] width 13 height 10
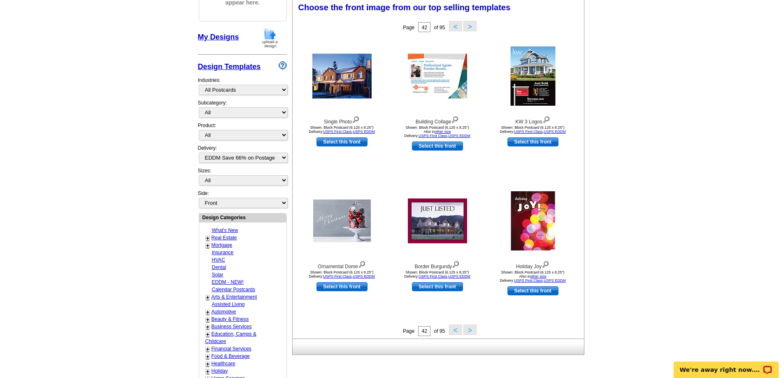
click at [471, 334] on button ">" at bounding box center [470, 330] width 13 height 10
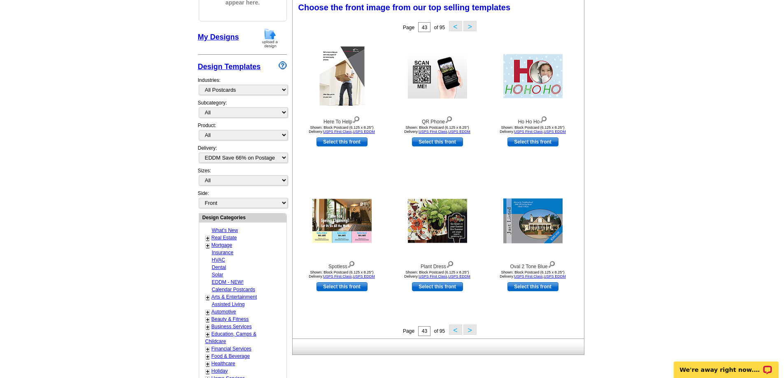
click at [472, 331] on button ">" at bounding box center [470, 330] width 13 height 10
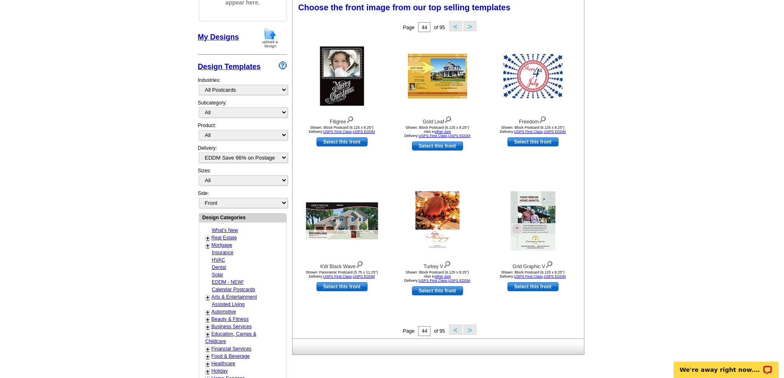
click at [470, 333] on button ">" at bounding box center [470, 330] width 13 height 10
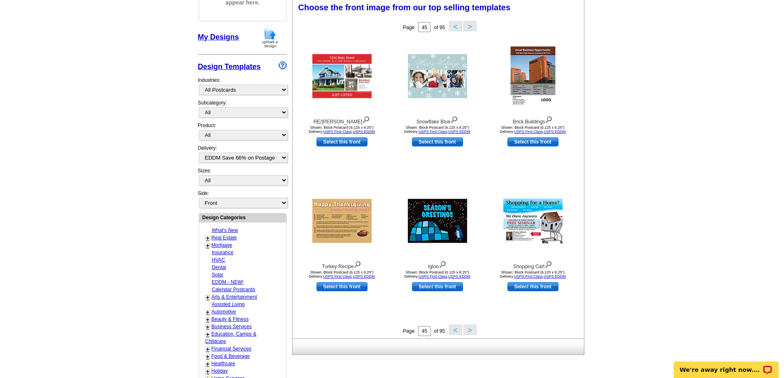
click at [467, 332] on button ">" at bounding box center [470, 330] width 13 height 10
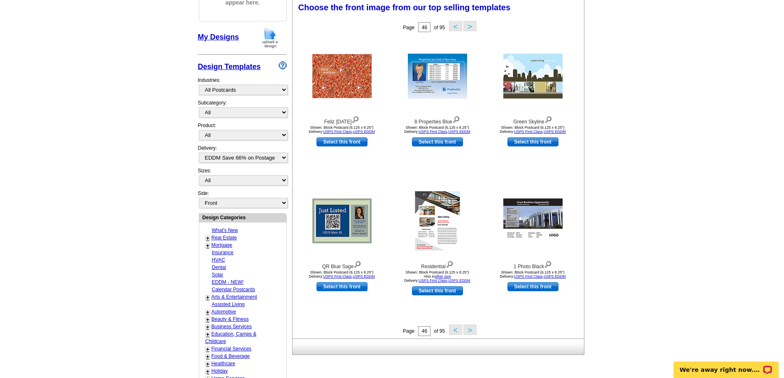
click at [468, 334] on button ">" at bounding box center [470, 330] width 13 height 10
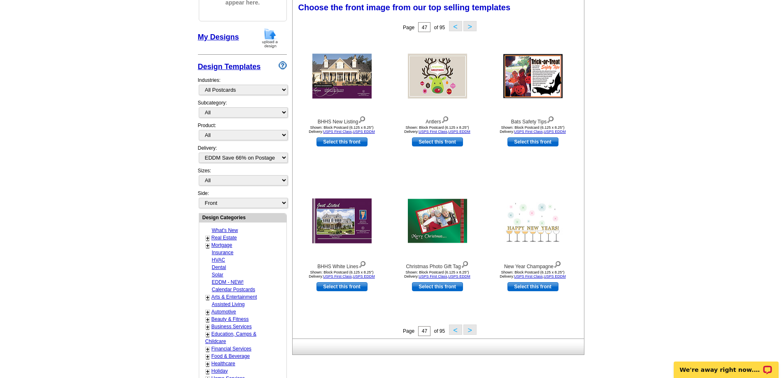
click at [471, 332] on button ">" at bounding box center [470, 330] width 13 height 10
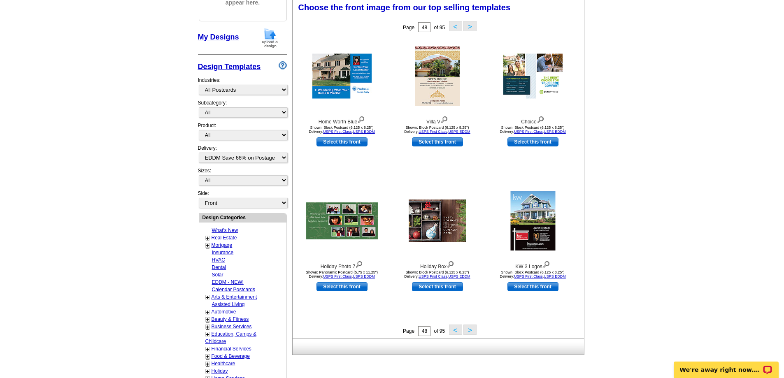
click at [471, 332] on button ">" at bounding box center [470, 330] width 13 height 10
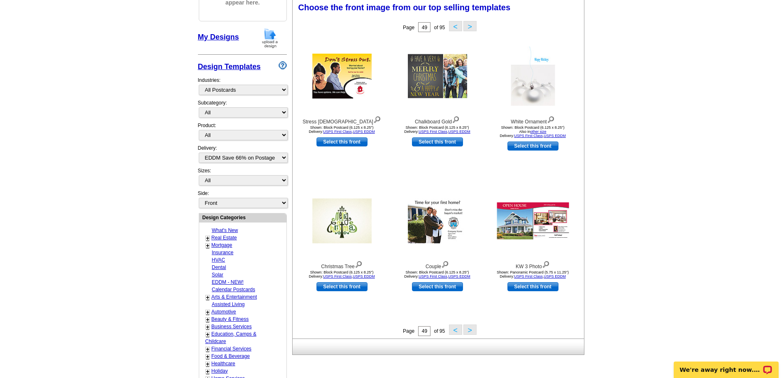
click at [472, 333] on button ">" at bounding box center [470, 330] width 13 height 10
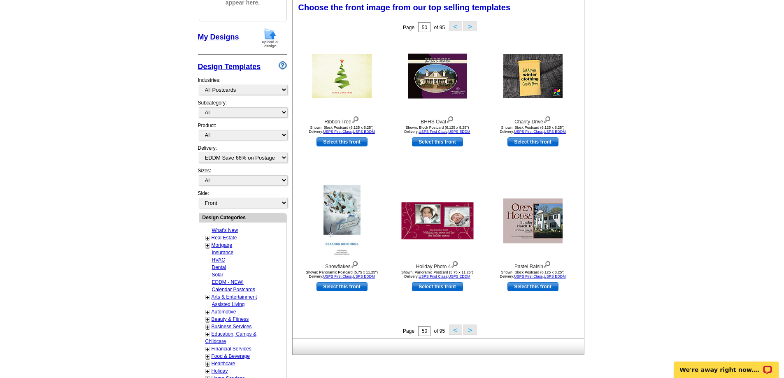
click at [470, 331] on button ">" at bounding box center [470, 330] width 13 height 10
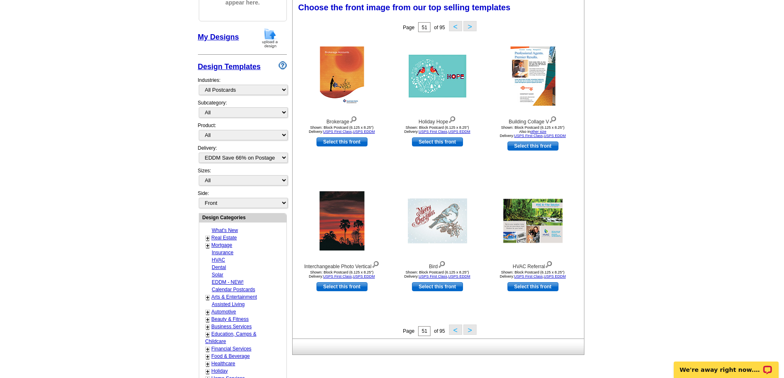
click at [470, 331] on button ">" at bounding box center [470, 330] width 13 height 10
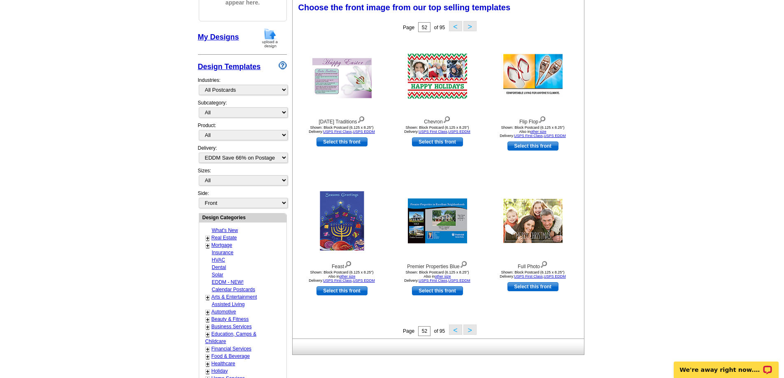
click at [469, 332] on button ">" at bounding box center [470, 330] width 13 height 10
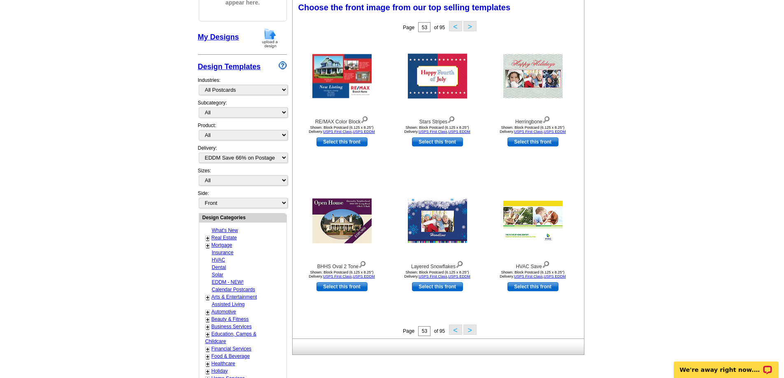
click at [469, 329] on button ">" at bounding box center [470, 330] width 13 height 10
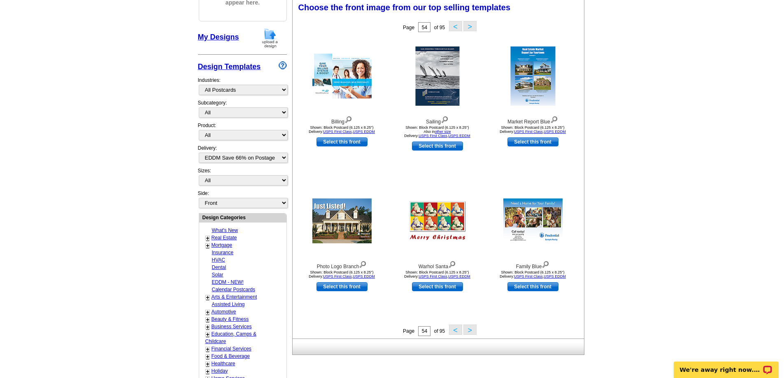
click at [468, 329] on button ">" at bounding box center [470, 330] width 13 height 10
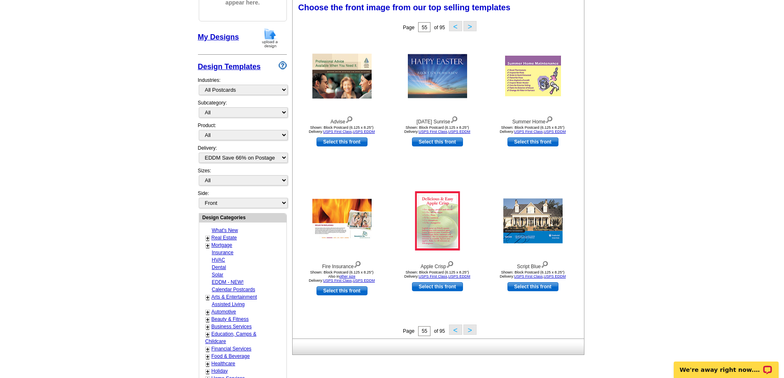
click at [471, 331] on button ">" at bounding box center [470, 330] width 13 height 10
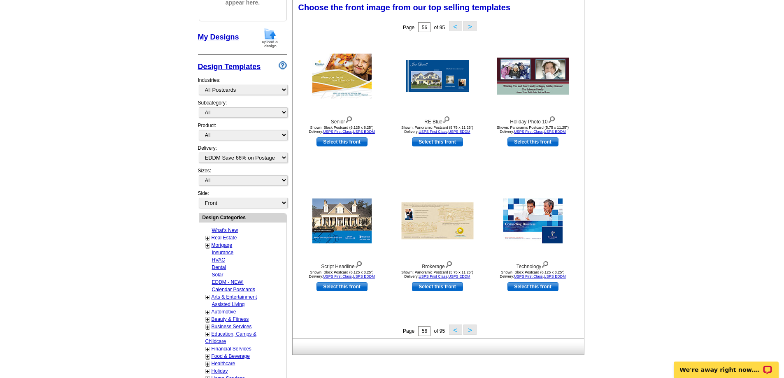
click at [467, 329] on button ">" at bounding box center [470, 330] width 13 height 10
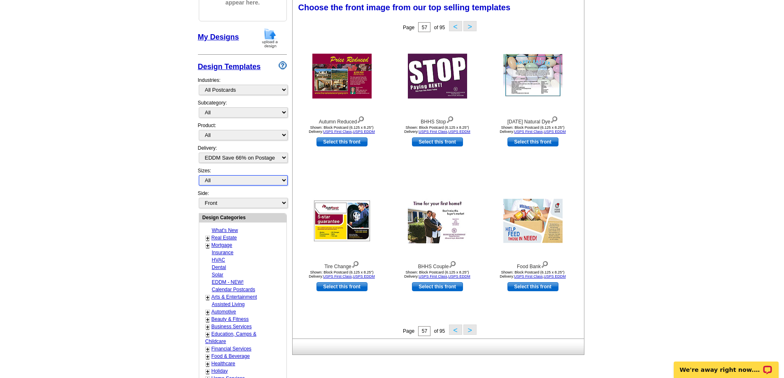
click at [284, 180] on select "All Jumbo Postcard (5.5" x 8.5") Regular Postcard (4.25" x 5.6") Panoramic Post…" at bounding box center [243, 180] width 89 height 10
select select "14"
click at [199, 176] on select "All Jumbo Postcard (5.5" x 8.5") Regular Postcard (4.25" x 5.6") Panoramic Post…" at bounding box center [243, 180] width 89 height 10
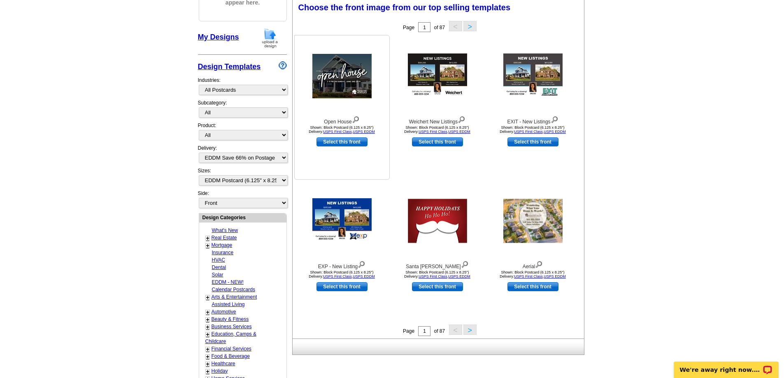
click at [343, 143] on link "Select this front" at bounding box center [342, 142] width 51 height 9
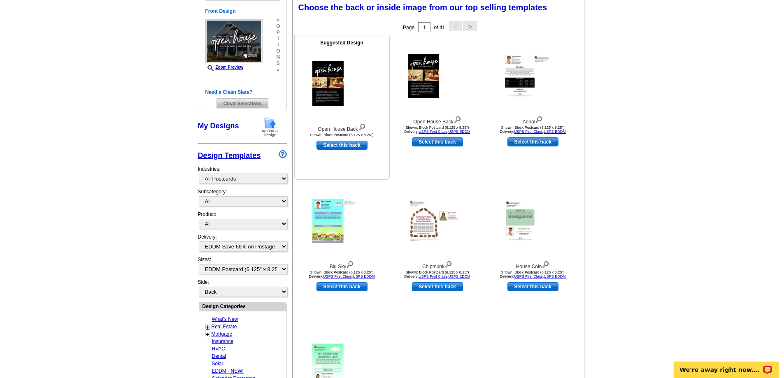
click at [351, 146] on link "Select this back" at bounding box center [342, 145] width 51 height 9
select select "front"
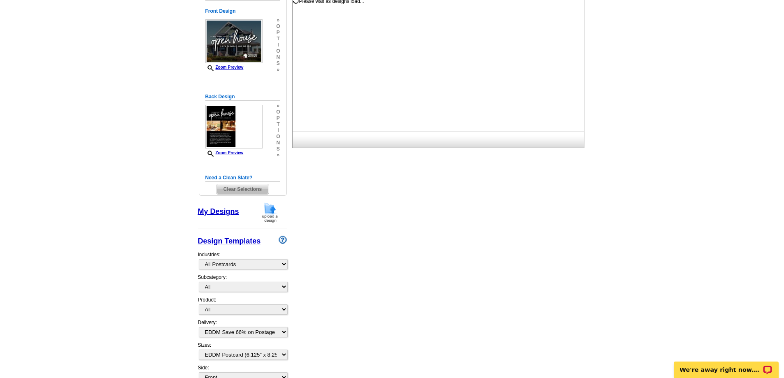
scroll to position [0, 0]
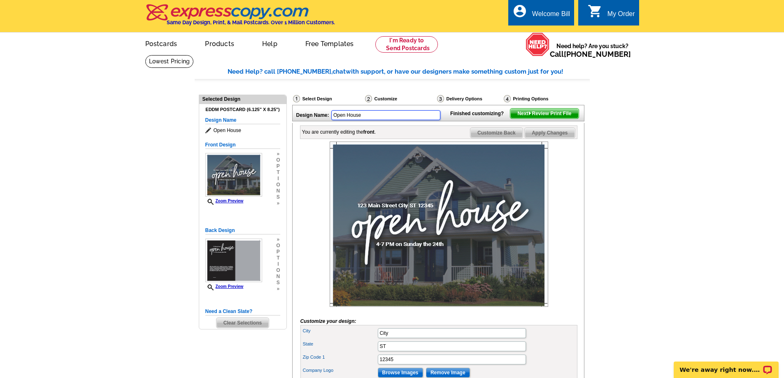
drag, startPoint x: 363, startPoint y: 116, endPoint x: 328, endPoint y: 116, distance: 35.0
click at [328, 116] on div "Design Name: Open House" at bounding box center [370, 114] width 154 height 18
click at [364, 115] on input "On Your Way #1" at bounding box center [385, 115] width 109 height 10
click at [364, 114] on input "On Your WayStorage #1" at bounding box center [385, 115] width 109 height 10
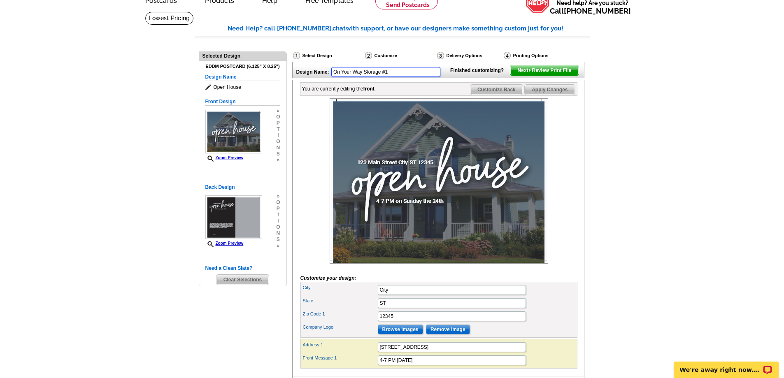
scroll to position [82, 0]
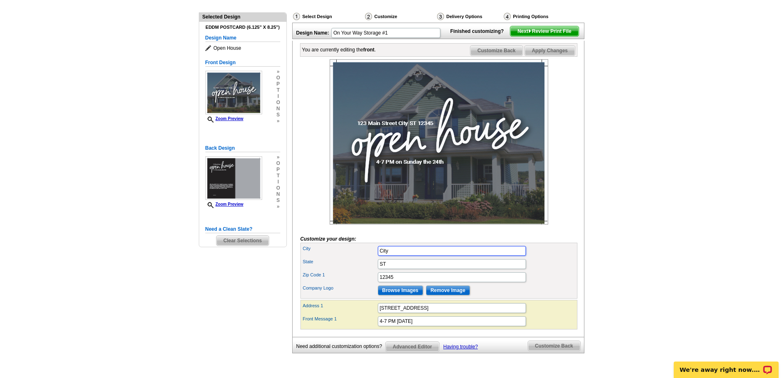
click at [410, 256] on input "City" at bounding box center [452, 251] width 148 height 10
type input "On Your Way Storage"
type input "C"
type input "Hempstead"
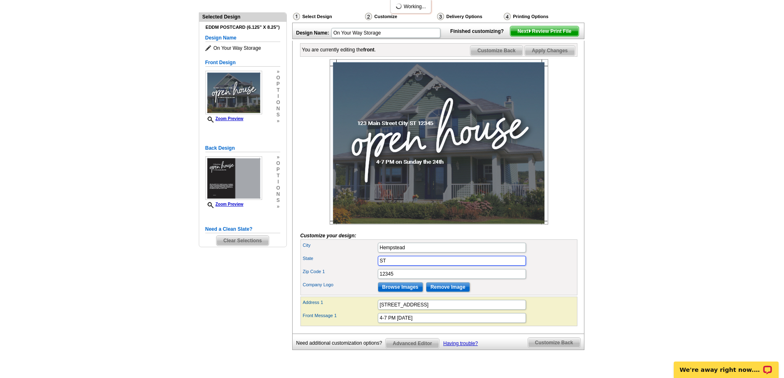
scroll to position [0, 0]
drag, startPoint x: 394, startPoint y: 278, endPoint x: 372, endPoint y: 275, distance: 22.8
click at [372, 268] on div "State ST" at bounding box center [439, 260] width 274 height 13
type input "[GEOGRAPHIC_DATA]"
click at [399, 279] on input "12345" at bounding box center [452, 274] width 148 height 10
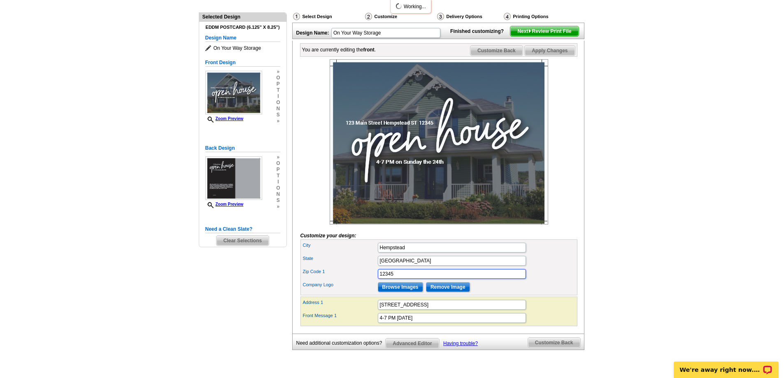
drag, startPoint x: 398, startPoint y: 289, endPoint x: 354, endPoint y: 285, distance: 44.7
click at [354, 281] on div "Zip Code 1 12345" at bounding box center [439, 274] width 274 height 13
type input "77445"
click at [401, 292] on input "Browse Images" at bounding box center [400, 287] width 45 height 10
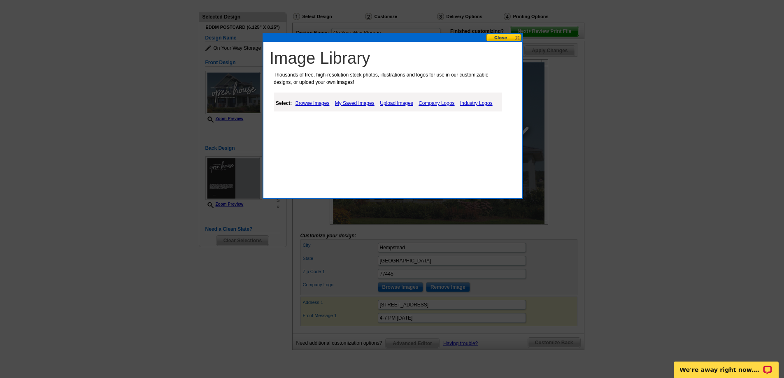
click at [360, 103] on link "My Saved Images" at bounding box center [355, 103] width 44 height 10
click at [398, 103] on link "Upload Images" at bounding box center [397, 103] width 37 height 10
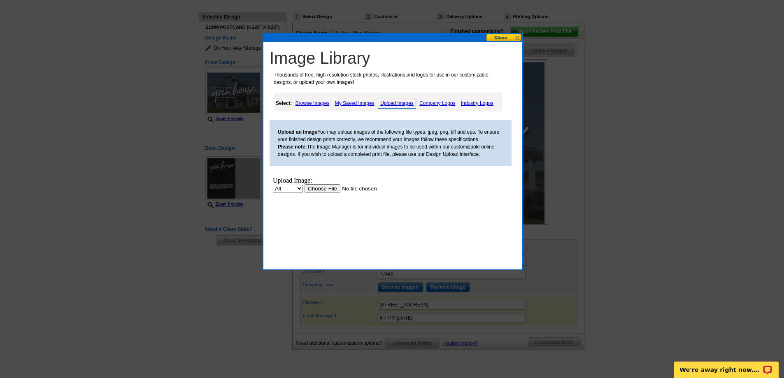
click at [332, 187] on input "file" at bounding box center [357, 188] width 104 height 9
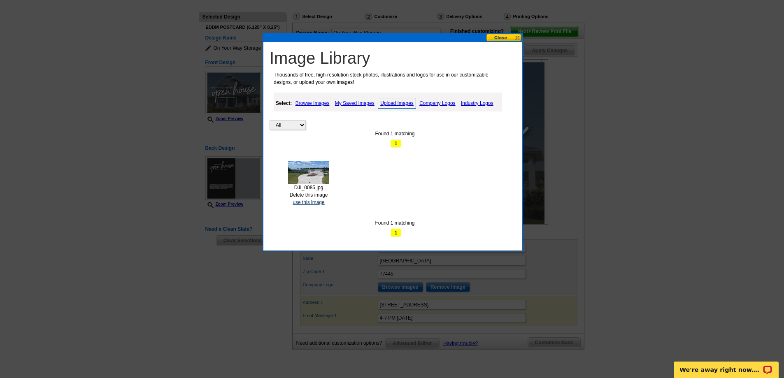
click at [309, 204] on link "use this image" at bounding box center [309, 203] width 32 height 6
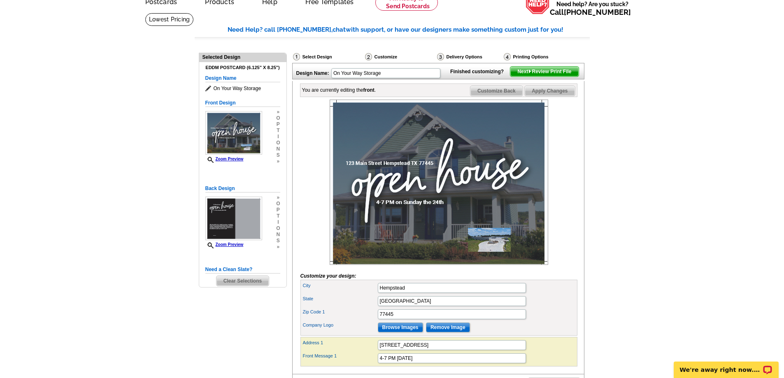
scroll to position [41, 0]
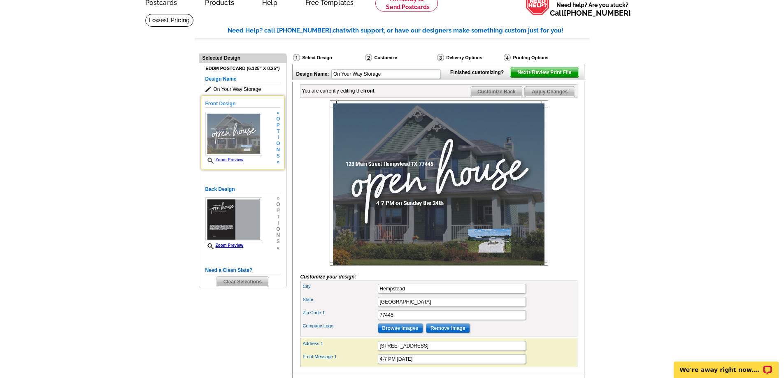
click at [278, 142] on span "o" at bounding box center [278, 144] width 4 height 6
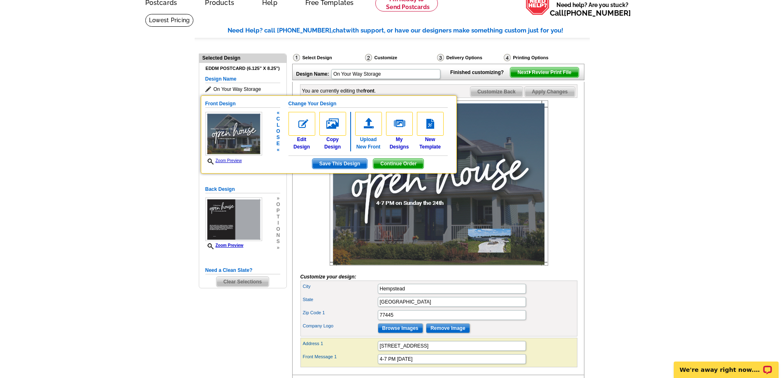
click at [370, 127] on img at bounding box center [368, 124] width 27 height 24
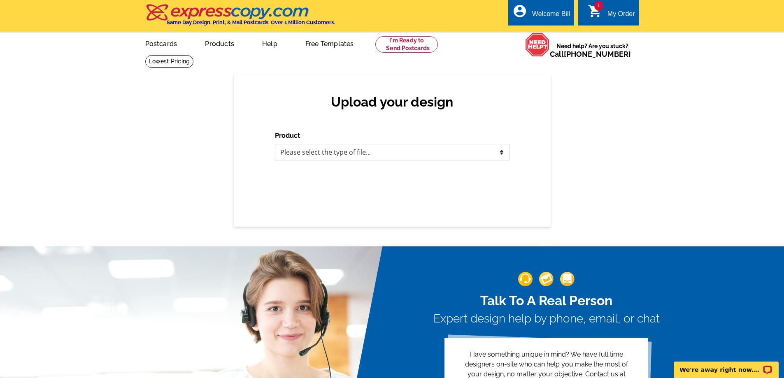
click at [367, 154] on select "Please select the type of file... Postcards Business Cards Letters and flyers G…" at bounding box center [392, 152] width 235 height 16
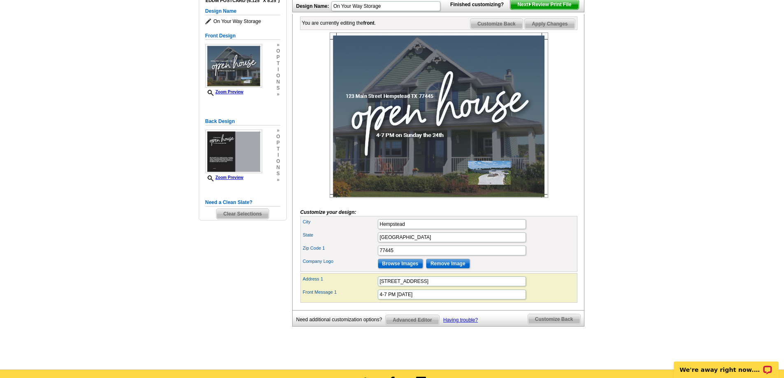
scroll to position [124, 0]
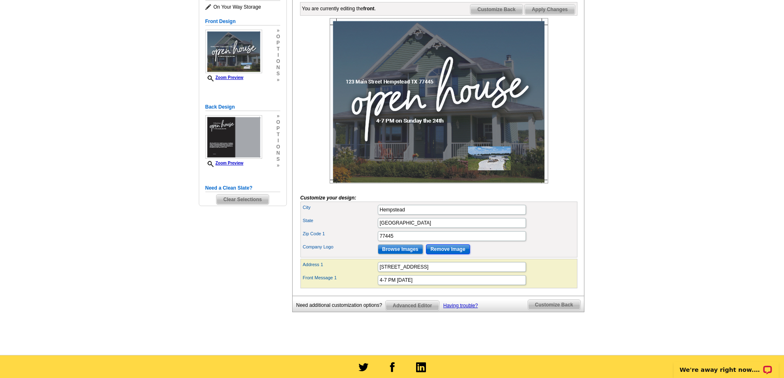
click at [455, 254] on input "Remove Image" at bounding box center [448, 250] width 44 height 10
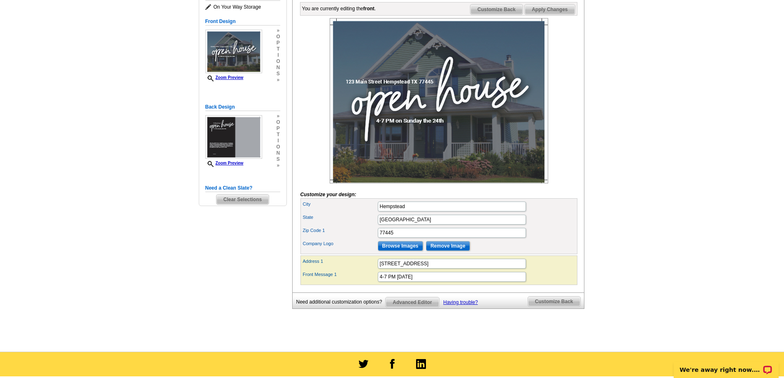
click at [416, 184] on img at bounding box center [439, 101] width 219 height 166
click at [447, 251] on input "Remove Image" at bounding box center [448, 246] width 44 height 10
drag, startPoint x: 418, startPoint y: 278, endPoint x: 349, endPoint y: 277, distance: 69.6
click at [349, 271] on div "Address [STREET_ADDRESS]" at bounding box center [439, 263] width 274 height 13
type input "21987 FM 359"
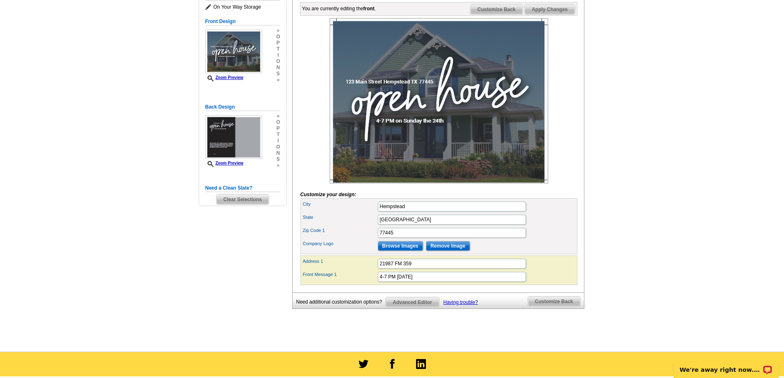
click at [363, 271] on div "Address 1 21987 FM 359" at bounding box center [439, 263] width 274 height 13
drag, startPoint x: 448, startPoint y: 290, endPoint x: 355, endPoint y: 285, distance: 93.2
click at [355, 284] on div "Front Message 1 4-7 PM [DATE]" at bounding box center [439, 277] width 274 height 13
click at [391, 282] on input "BIG storage for BIG Stuff" at bounding box center [452, 277] width 148 height 10
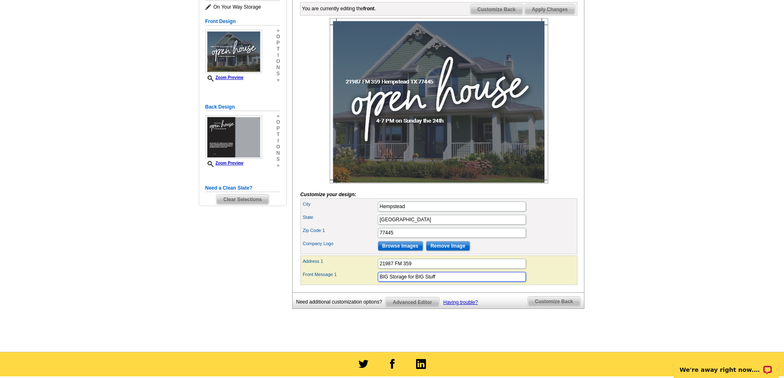
type input "BIG Storage for BIG Stuff"
click at [553, 284] on div "Front Message 1 BIG Storage for BIG Stuff" at bounding box center [439, 277] width 274 height 13
click at [417, 251] on input "Browse Images" at bounding box center [400, 246] width 45 height 10
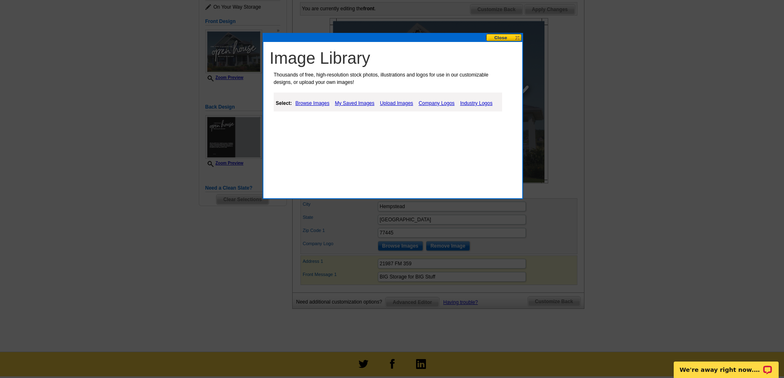
click at [358, 101] on link "My Saved Images" at bounding box center [355, 103] width 44 height 10
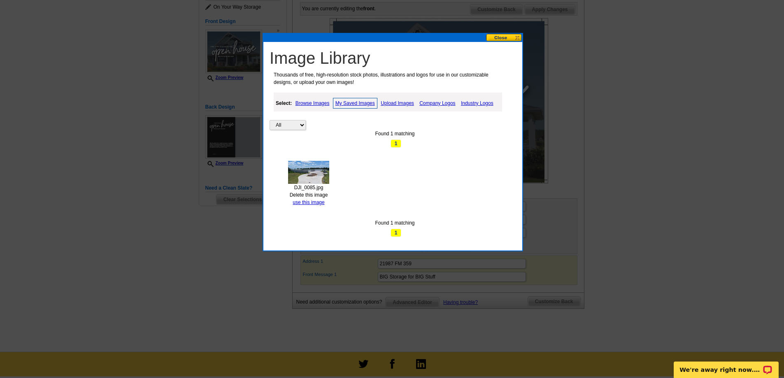
click at [309, 175] on img at bounding box center [308, 172] width 41 height 23
click at [315, 203] on link "use this image" at bounding box center [309, 203] width 32 height 6
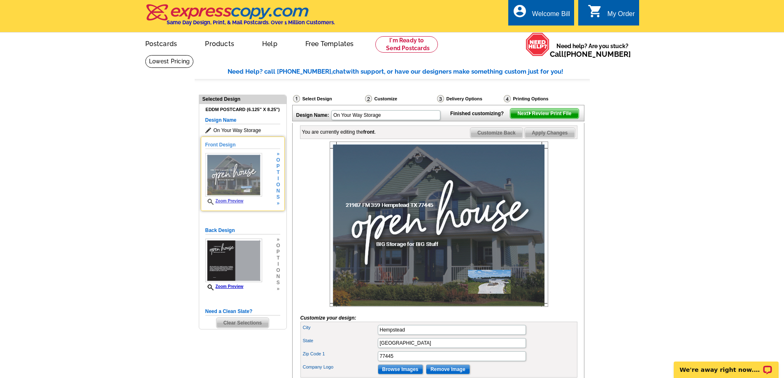
click at [241, 178] on img at bounding box center [233, 175] width 57 height 44
click at [278, 194] on span "n" at bounding box center [278, 191] width 4 height 6
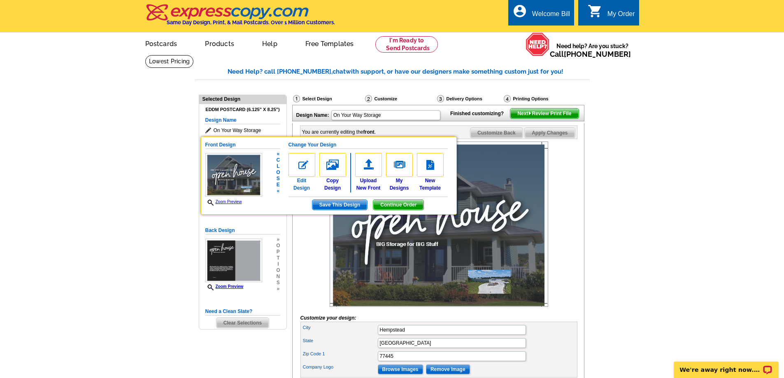
click at [306, 168] on img at bounding box center [302, 165] width 27 height 24
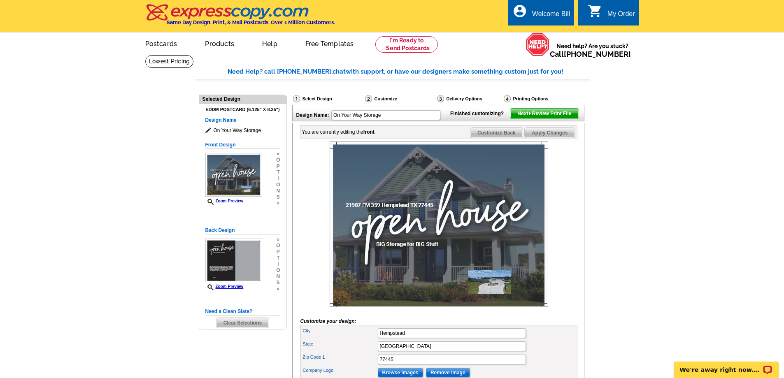
drag, startPoint x: 346, startPoint y: 198, endPoint x: 347, endPoint y: 183, distance: 15.2
click at [347, 183] on img at bounding box center [439, 225] width 219 height 166
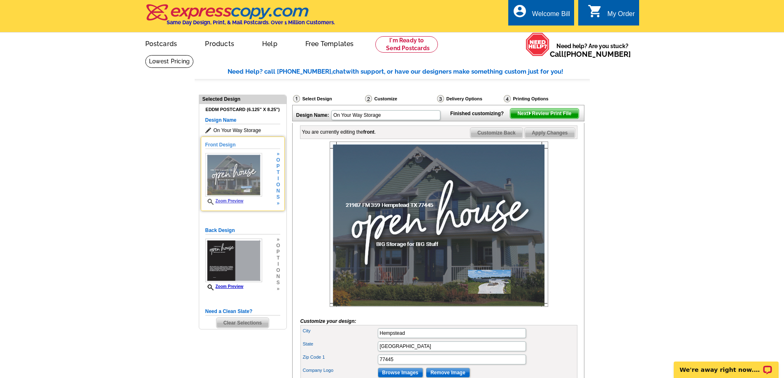
click at [279, 167] on span "p" at bounding box center [278, 166] width 4 height 6
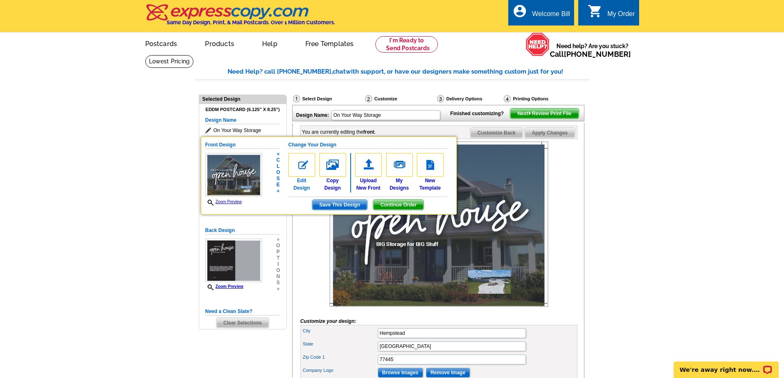
click at [301, 187] on link "Edit Design" at bounding box center [302, 172] width 27 height 39
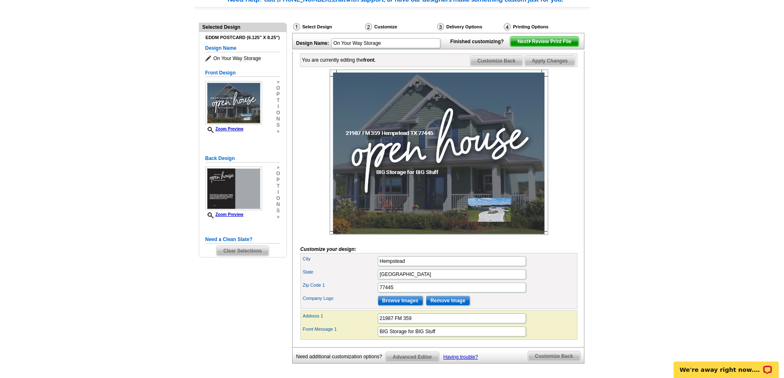
scroll to position [82, 0]
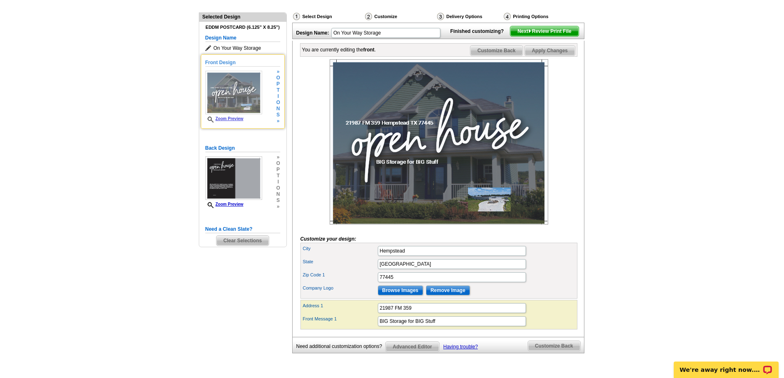
click at [279, 108] on span "n" at bounding box center [278, 109] width 4 height 6
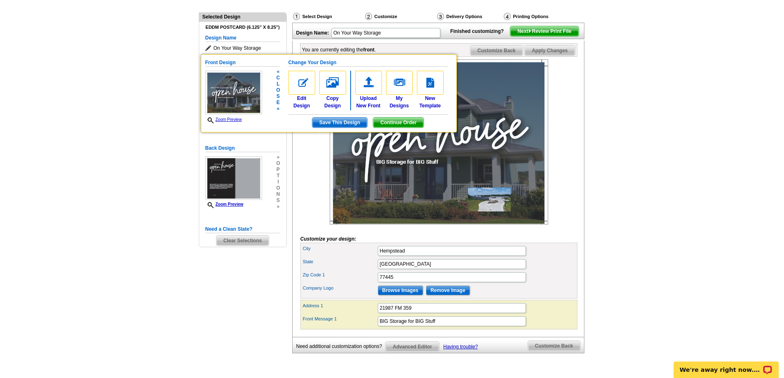
click at [337, 124] on span "Save This Design" at bounding box center [340, 123] width 55 height 10
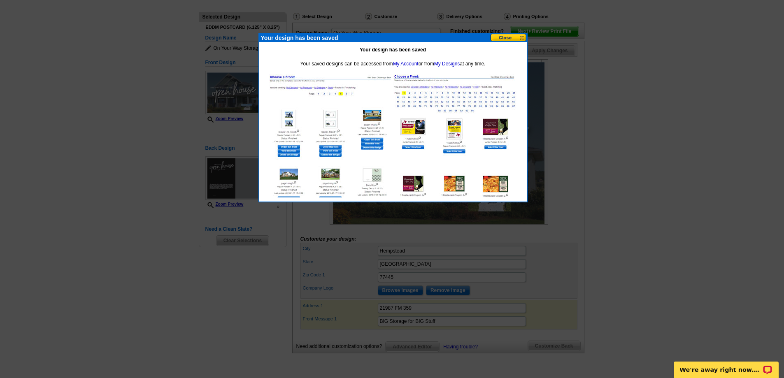
click at [506, 38] on button at bounding box center [509, 38] width 36 height 8
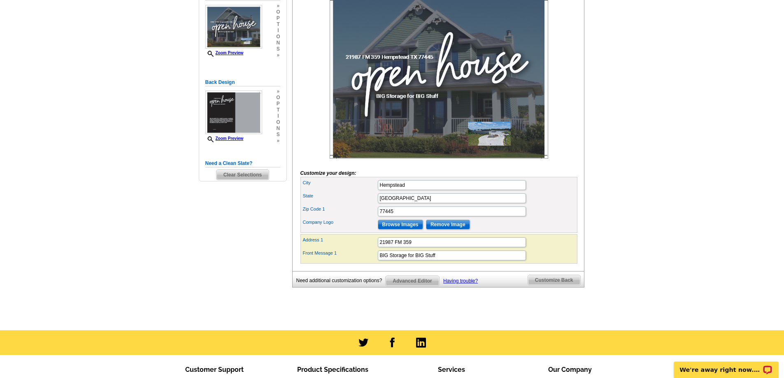
scroll to position [165, 0]
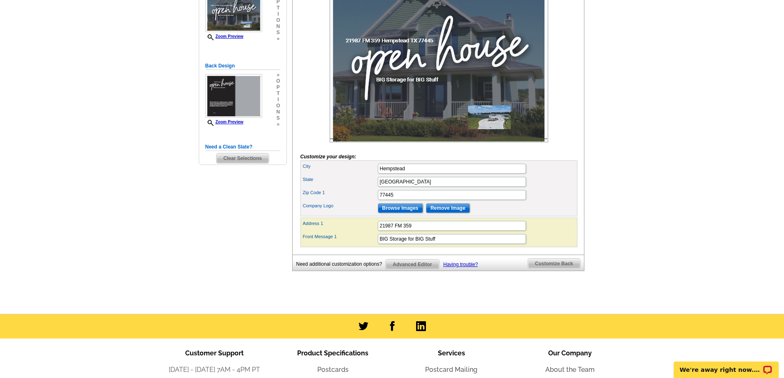
click at [277, 30] on span "n" at bounding box center [278, 26] width 4 height 6
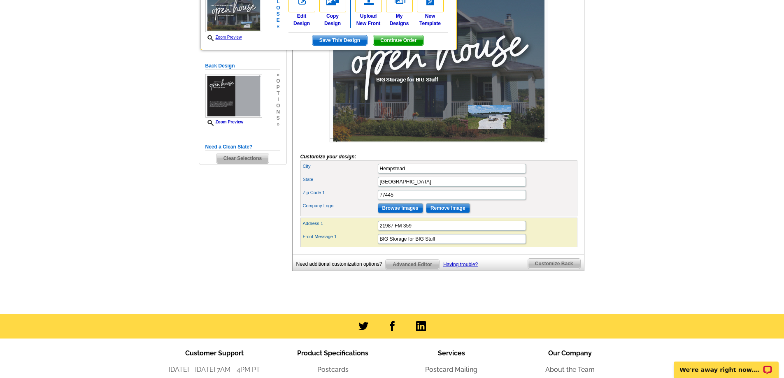
click at [336, 40] on span "Save This Design" at bounding box center [340, 40] width 55 height 10
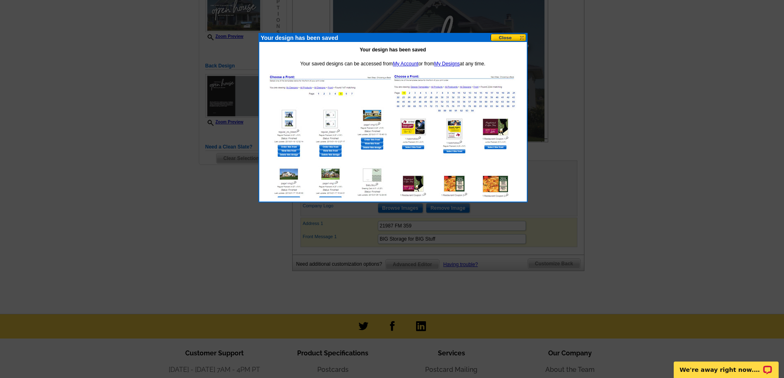
click at [514, 38] on button at bounding box center [509, 38] width 36 height 8
